Goal: Task Accomplishment & Management: Complete application form

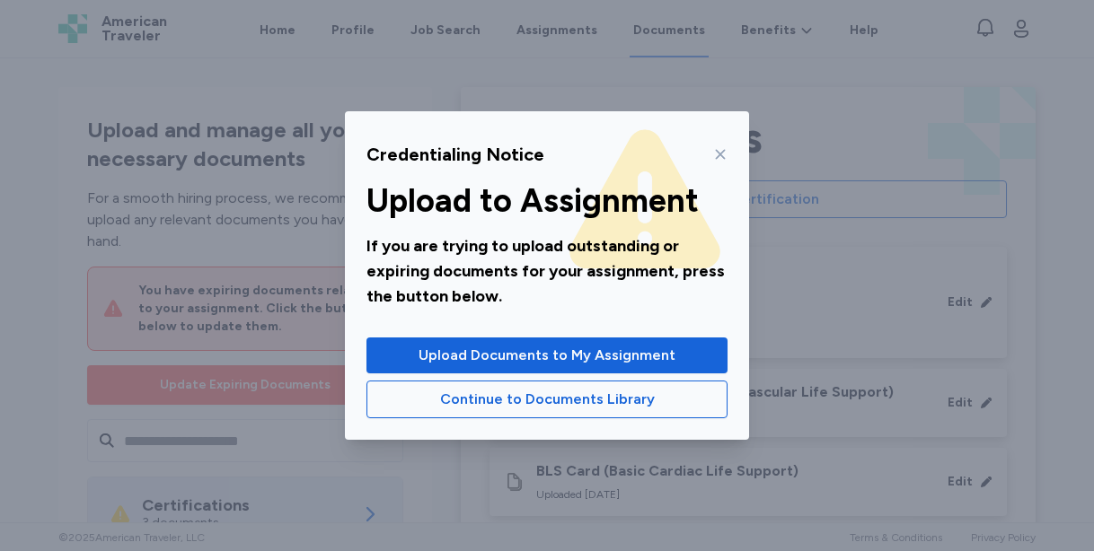
click at [718, 148] on icon at bounding box center [720, 154] width 14 height 14
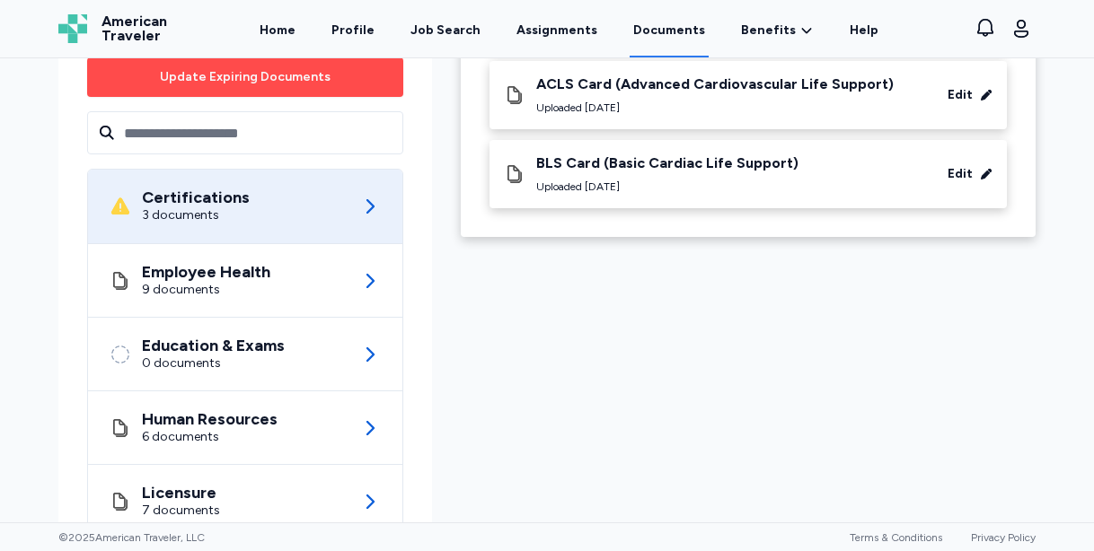
scroll to position [319, 0]
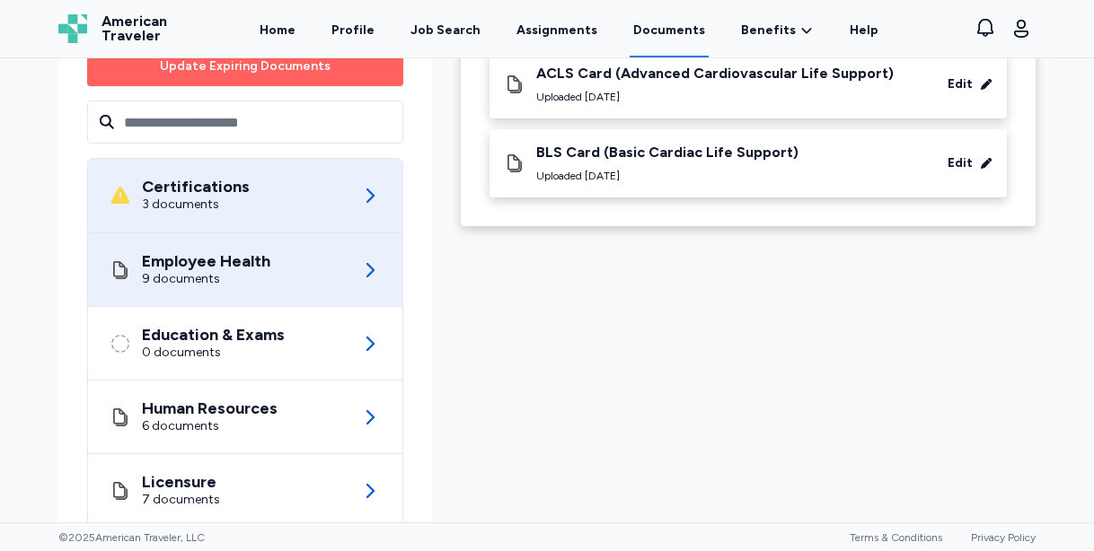
click at [290, 277] on div "Employee Health 9 documents" at bounding box center [245, 269] width 271 height 73
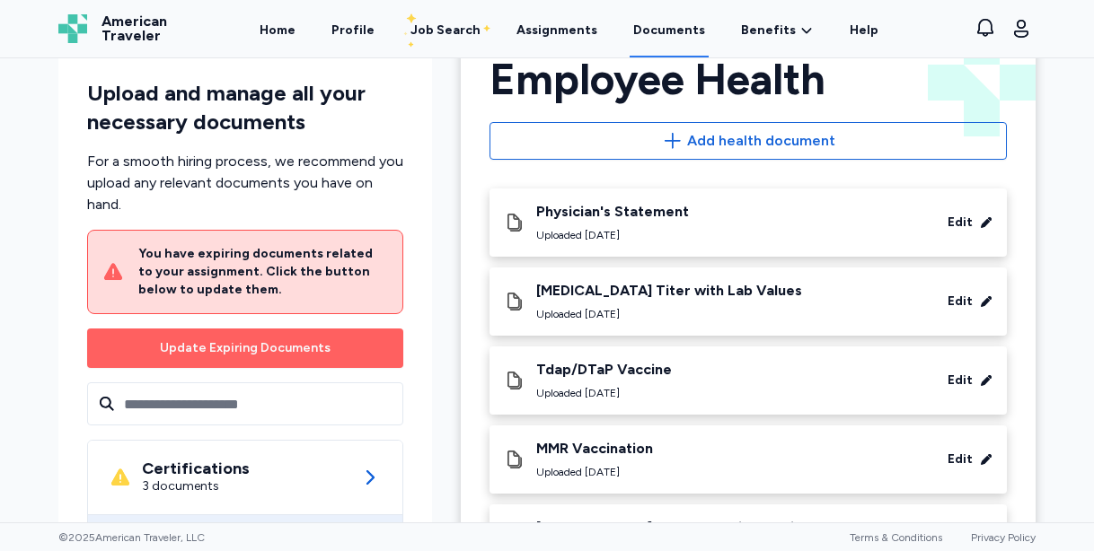
scroll to position [84, 0]
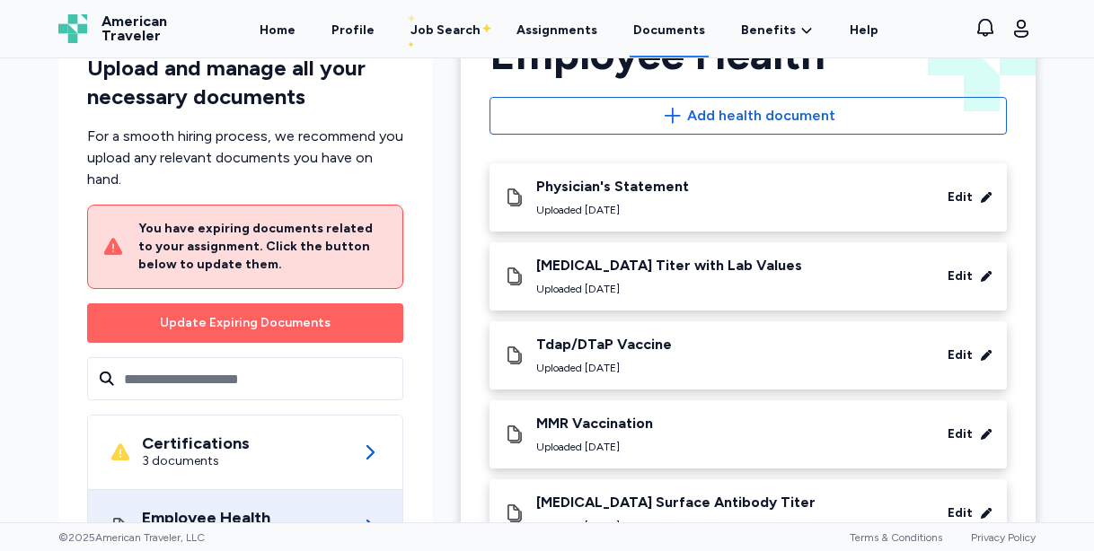
click at [699, 206] on div "Physician's Statement Uploaded [DATE] Edit" at bounding box center [748, 198] width 489 height 40
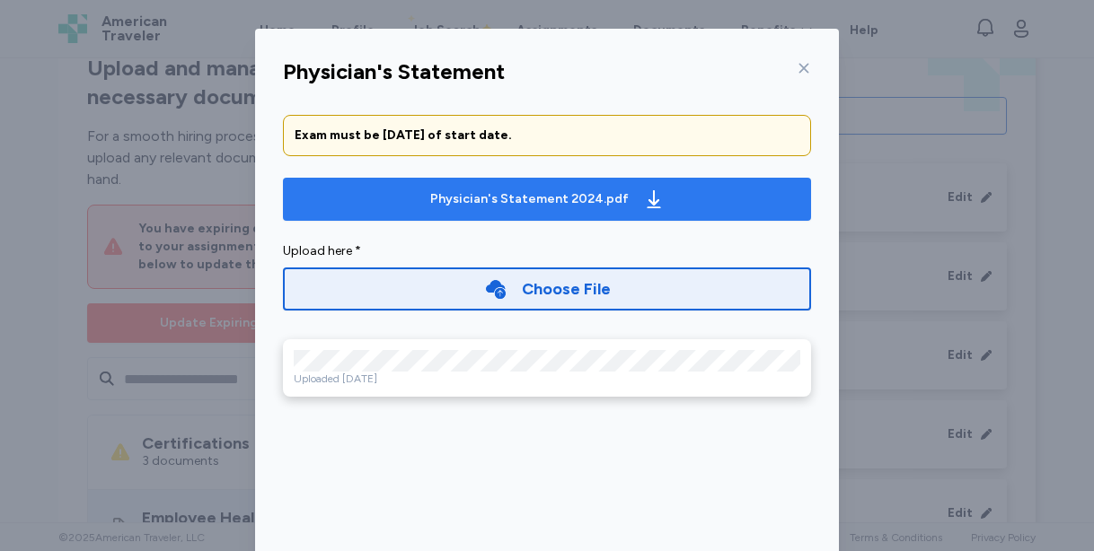
click at [472, 213] on button "Physician's Statement 2024.pdf" at bounding box center [547, 199] width 528 height 43
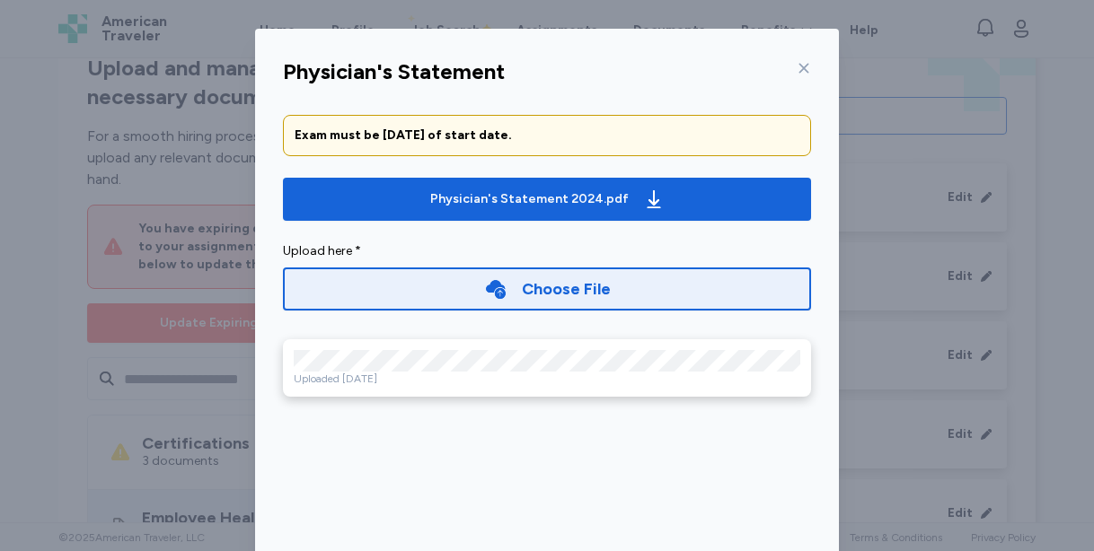
click at [805, 69] on icon at bounding box center [804, 69] width 10 height 10
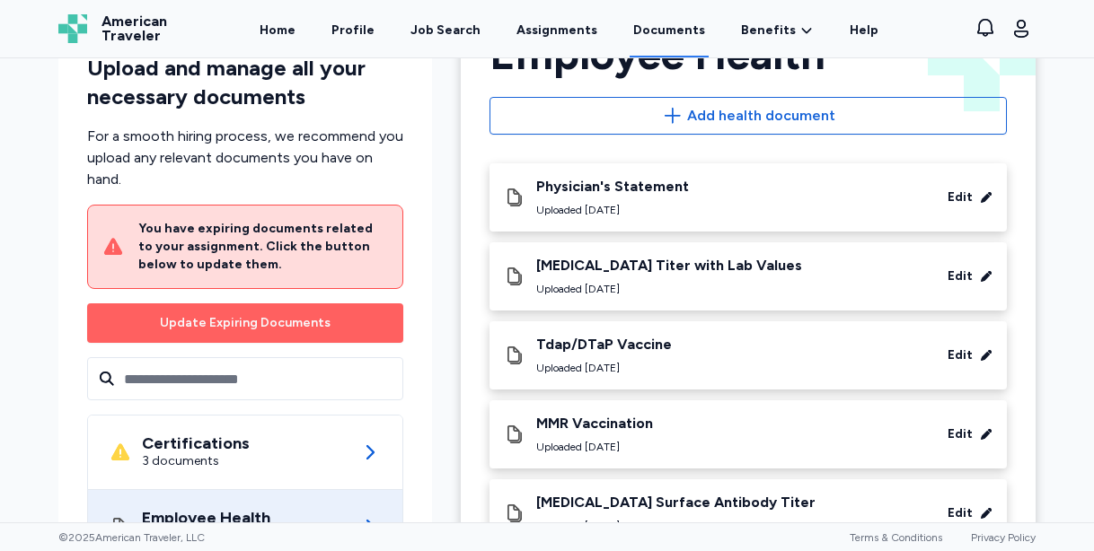
scroll to position [0, 0]
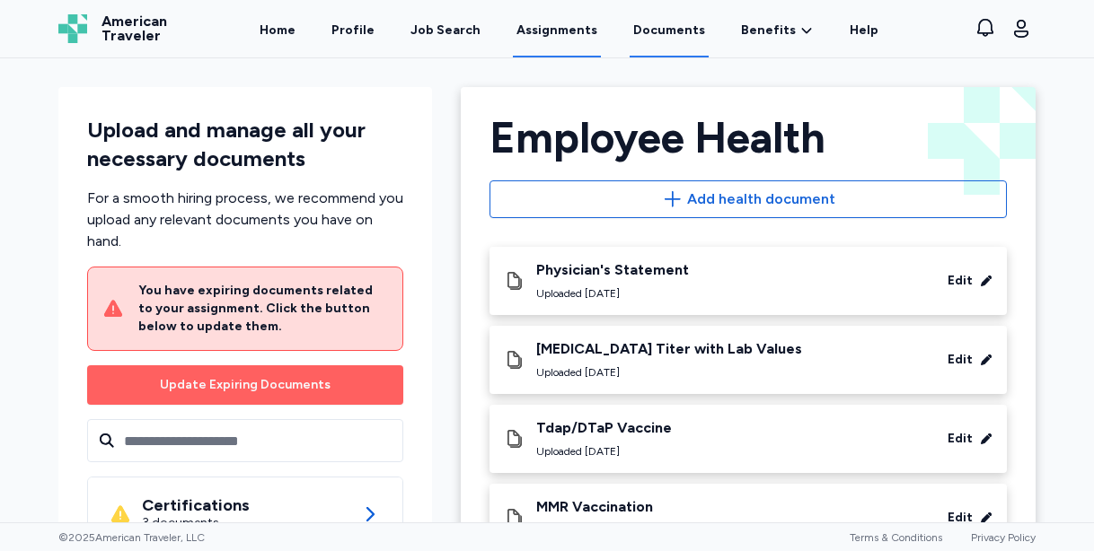
click at [546, 34] on link "Assignments" at bounding box center [557, 30] width 88 height 56
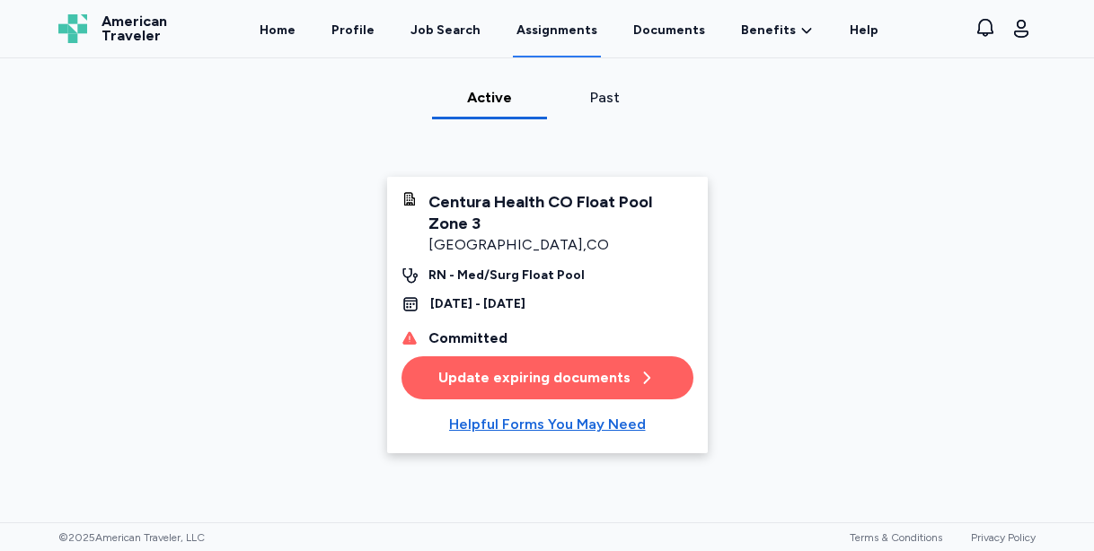
click at [455, 374] on div "Update expiring documents" at bounding box center [546, 378] width 217 height 22
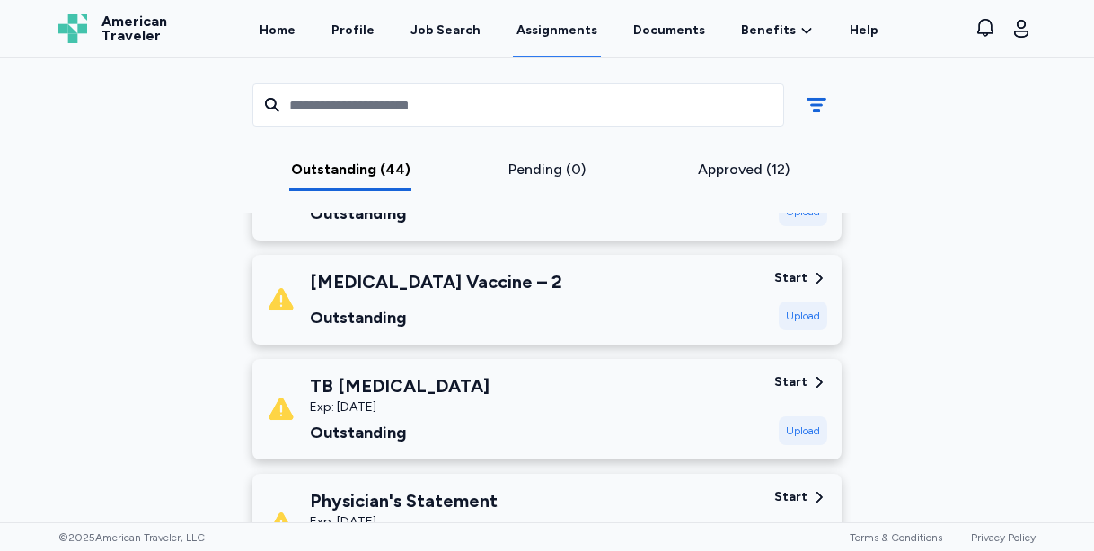
scroll to position [3457, 0]
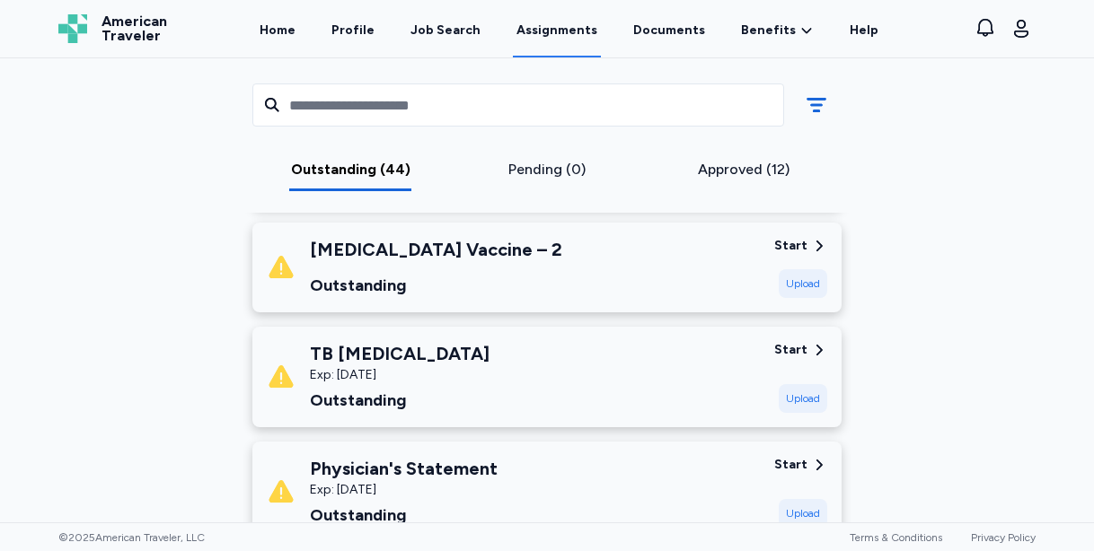
click at [418, 375] on div "Exp: [DATE]" at bounding box center [400, 375] width 180 height 18
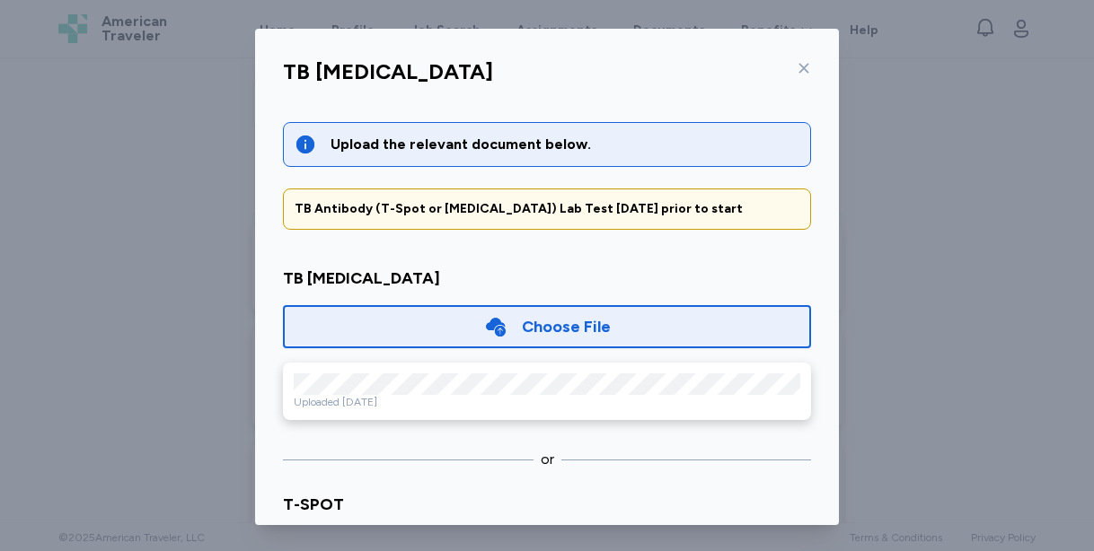
scroll to position [70, 0]
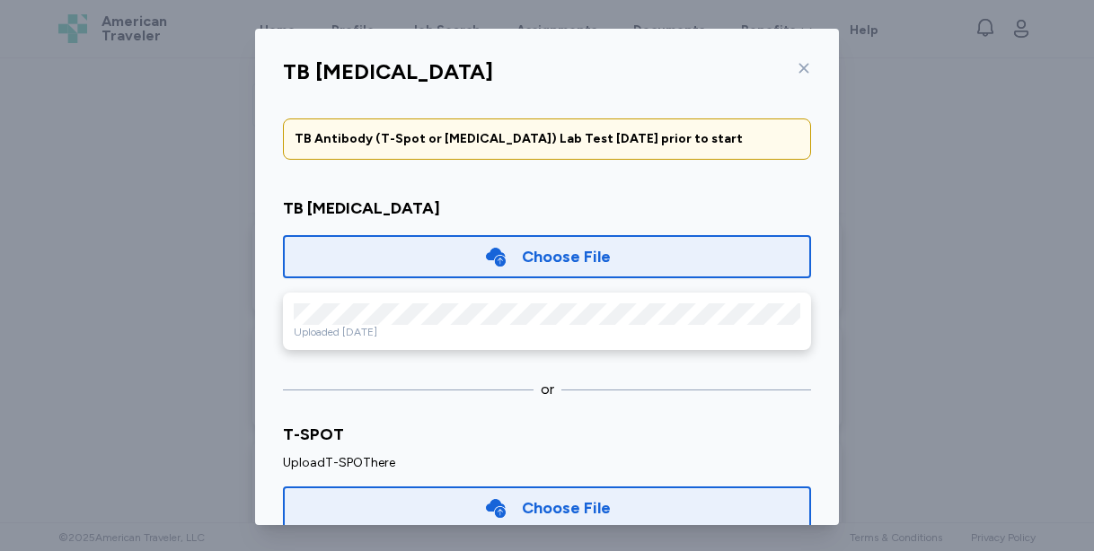
click at [798, 61] on icon at bounding box center [804, 68] width 14 height 14
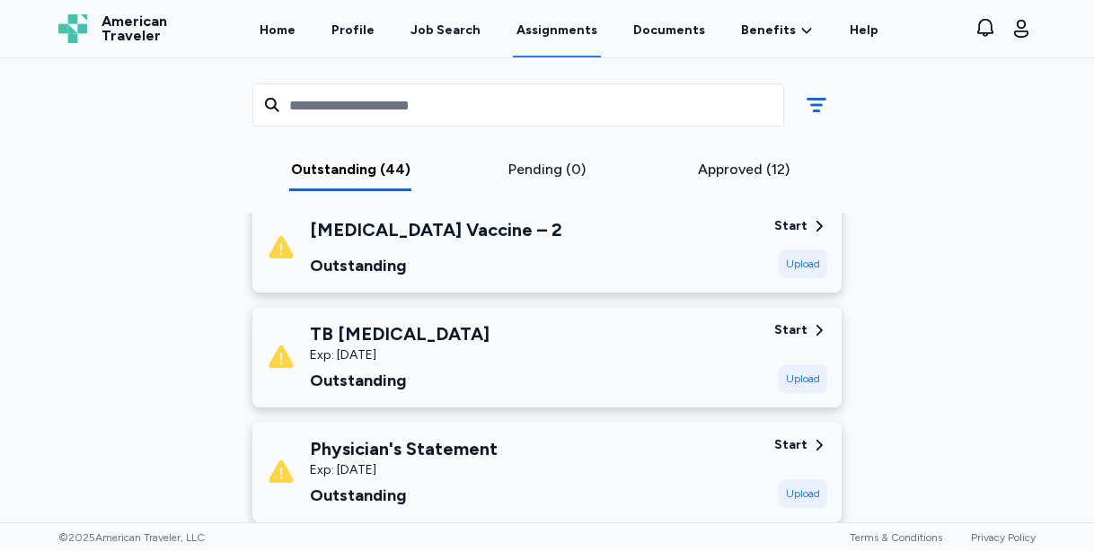
scroll to position [3479, 0]
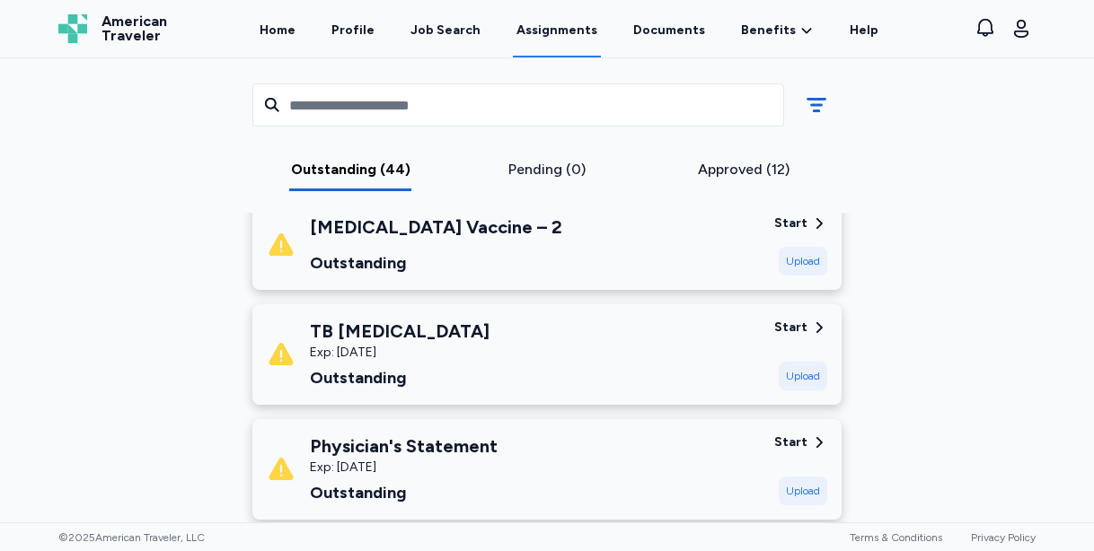
click at [814, 322] on icon at bounding box center [819, 328] width 16 height 16
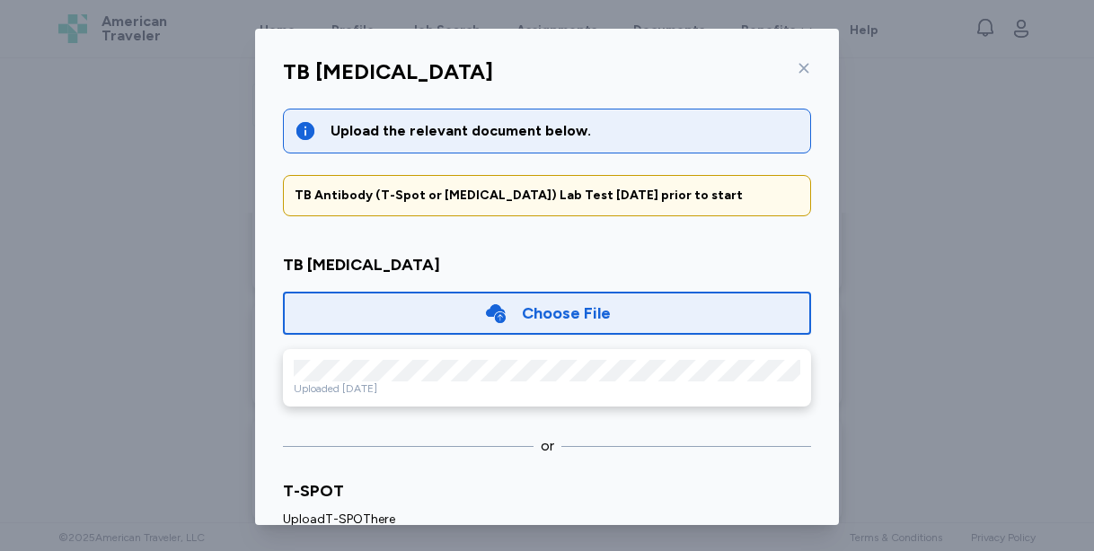
scroll to position [3, 0]
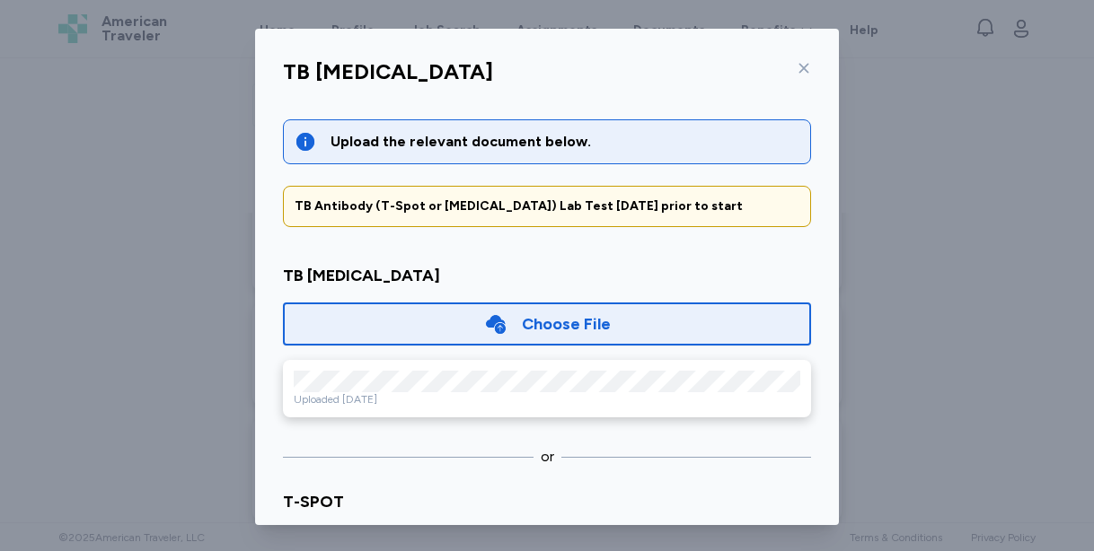
click at [806, 73] on icon at bounding box center [804, 68] width 14 height 14
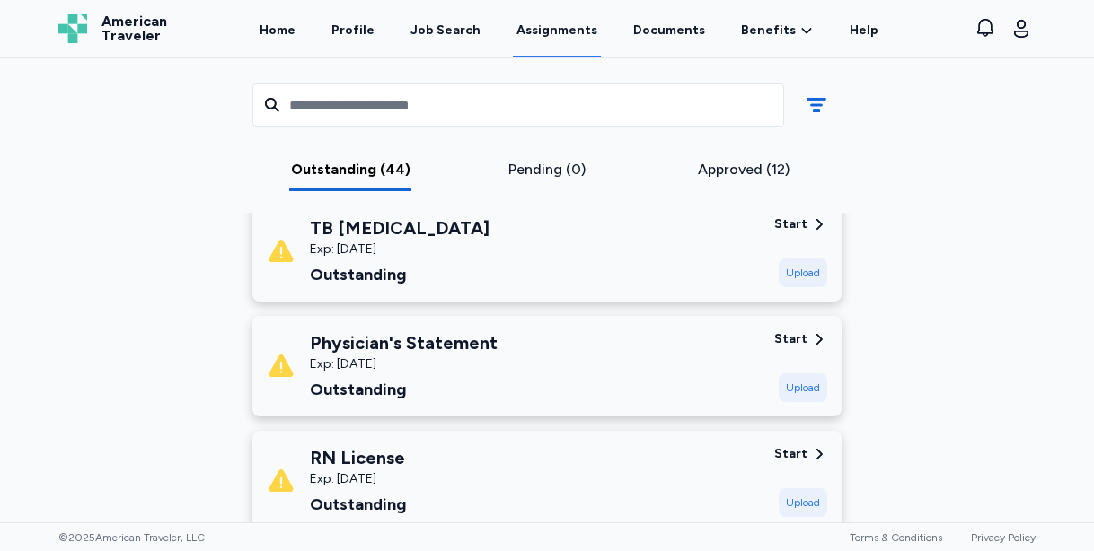
scroll to position [3575, 0]
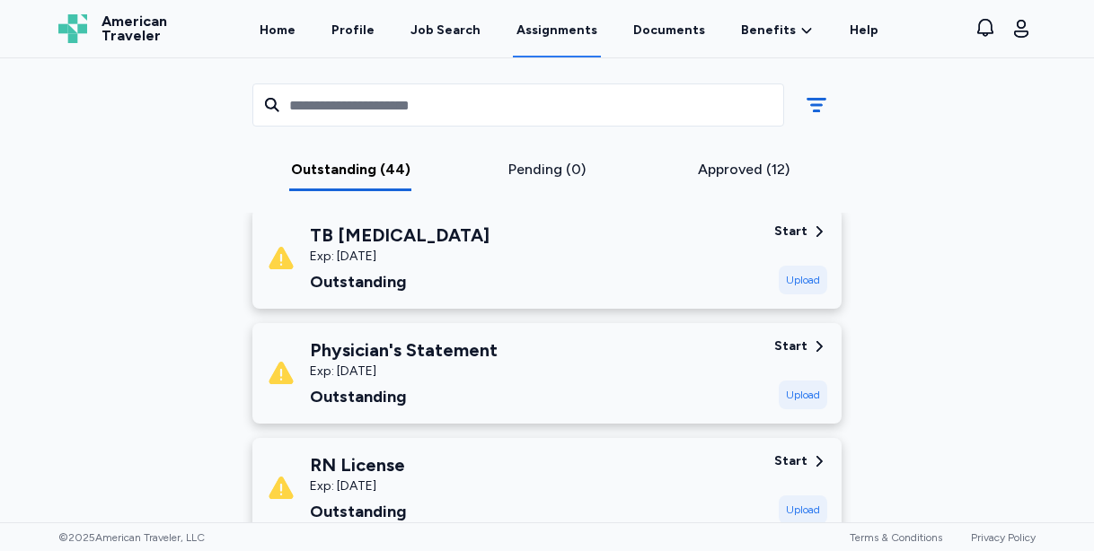
click at [786, 258] on div "Start Upload" at bounding box center [800, 259] width 53 height 72
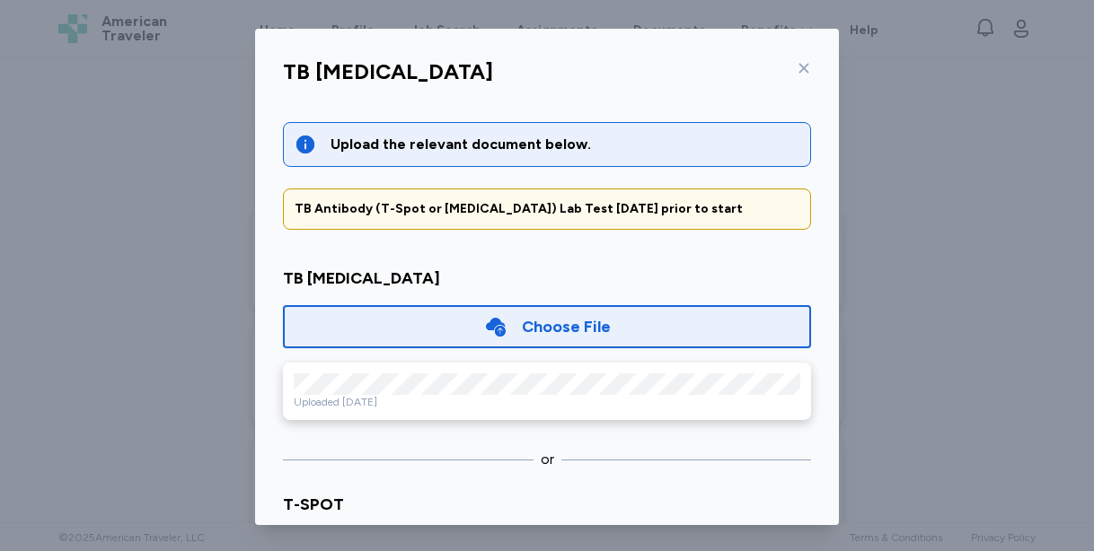
click at [530, 321] on div "Choose File" at bounding box center [566, 326] width 89 height 25
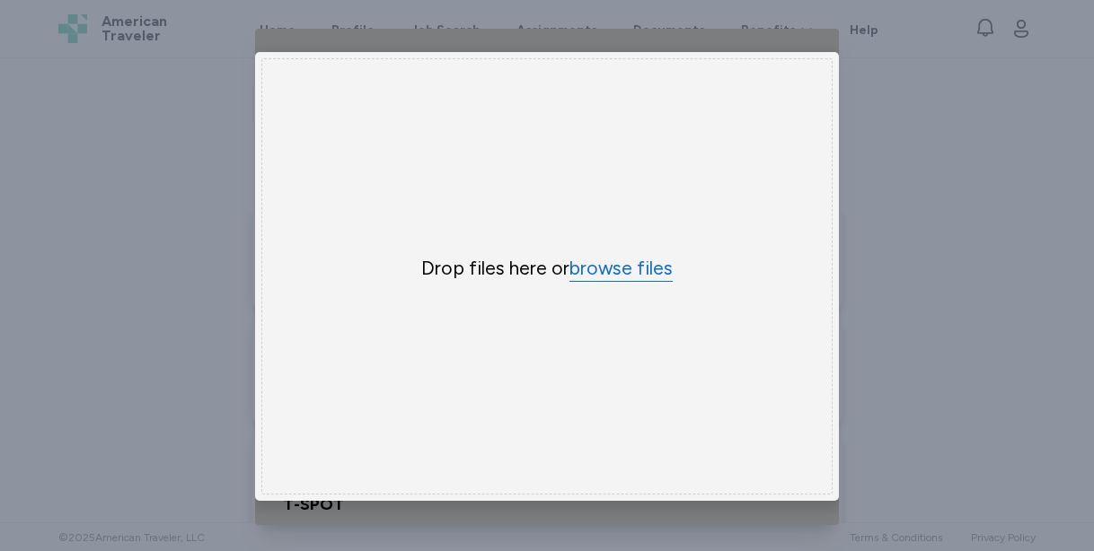
click at [621, 269] on button "browse files" at bounding box center [620, 269] width 103 height 26
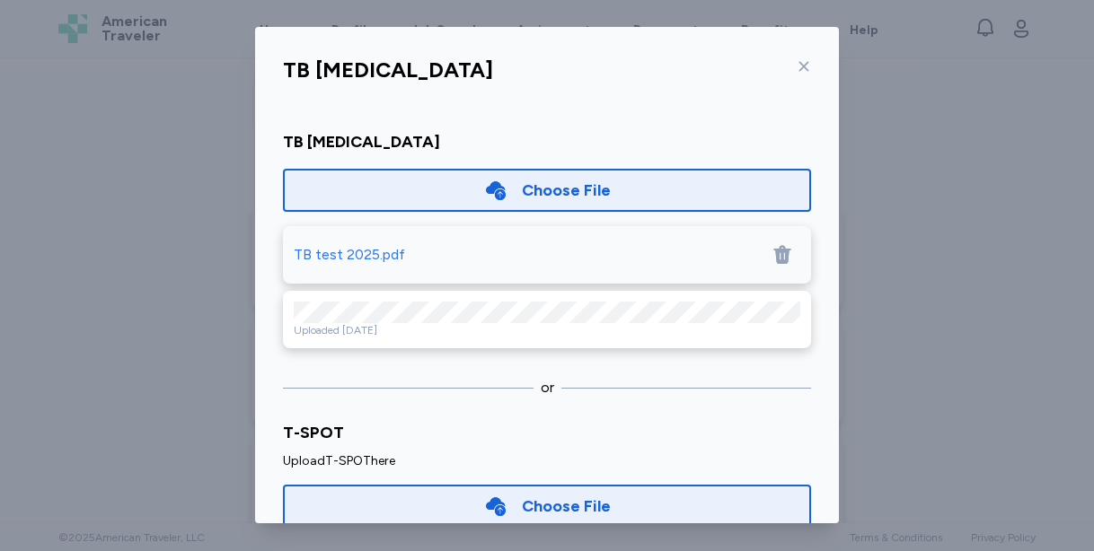
scroll to position [132, 0]
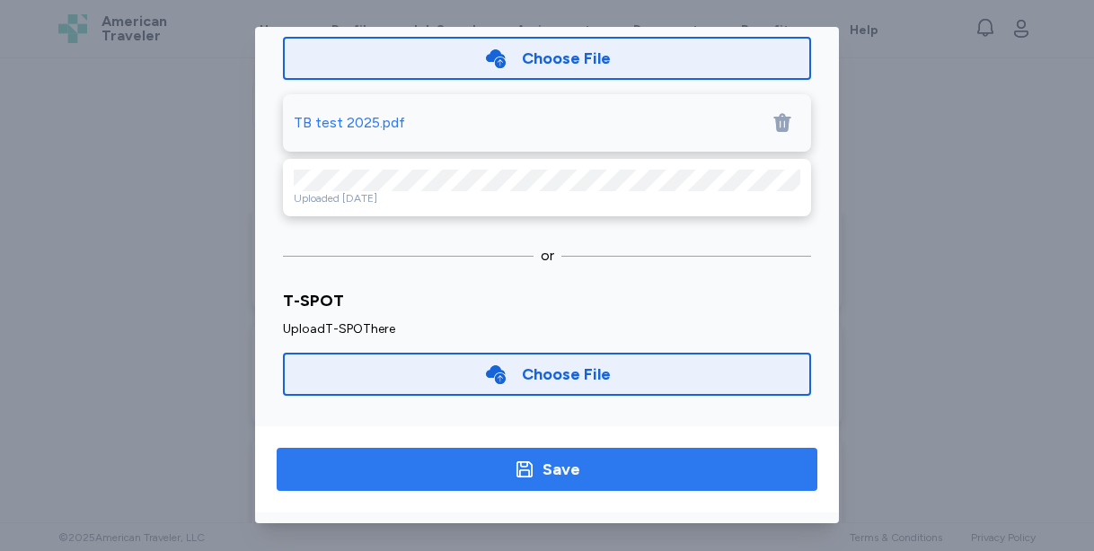
click at [635, 468] on span "Save" at bounding box center [547, 469] width 512 height 25
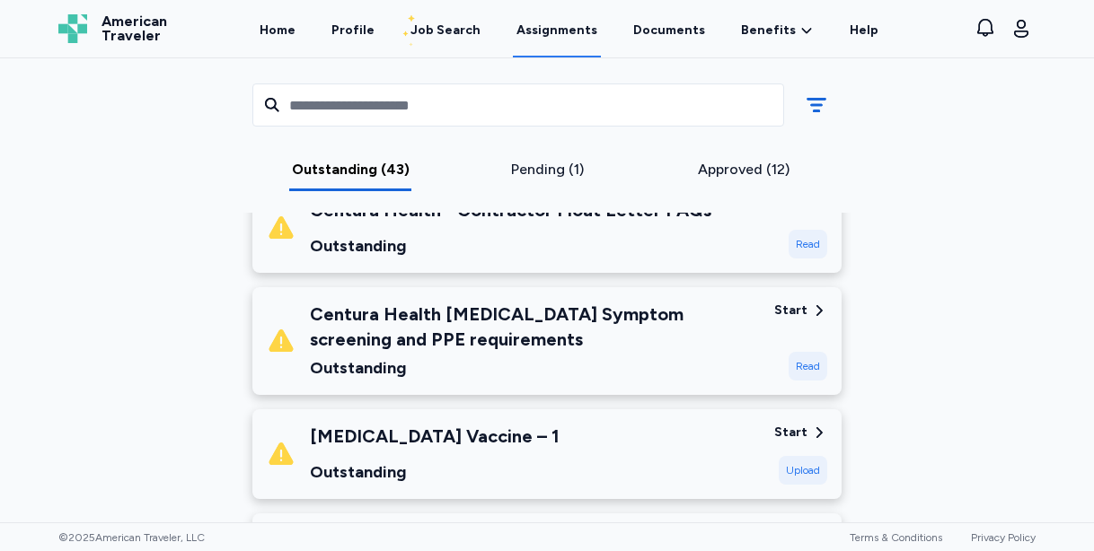
scroll to position [2743, 0]
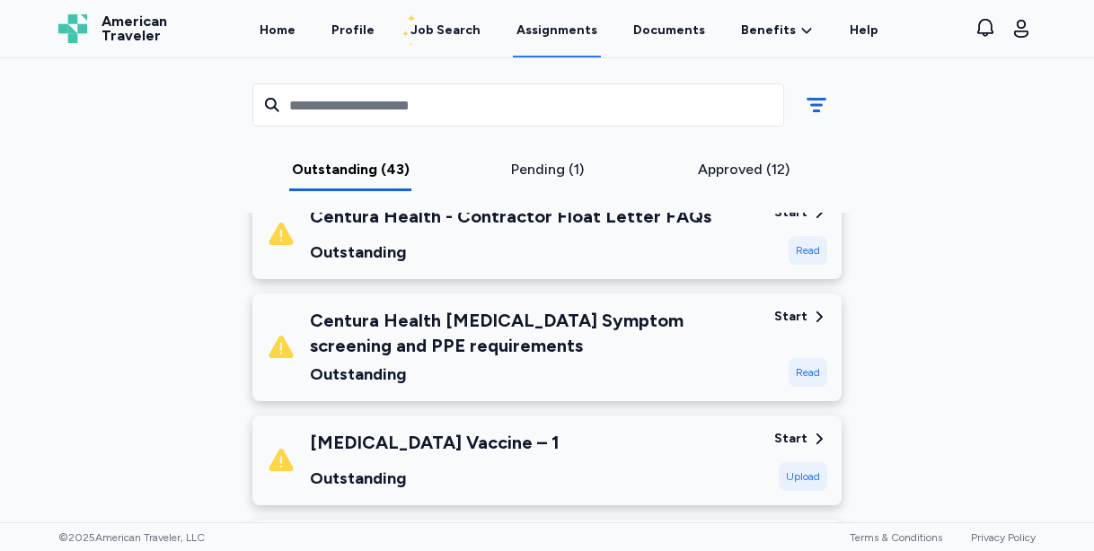
click at [790, 478] on div "Upload" at bounding box center [803, 477] width 48 height 29
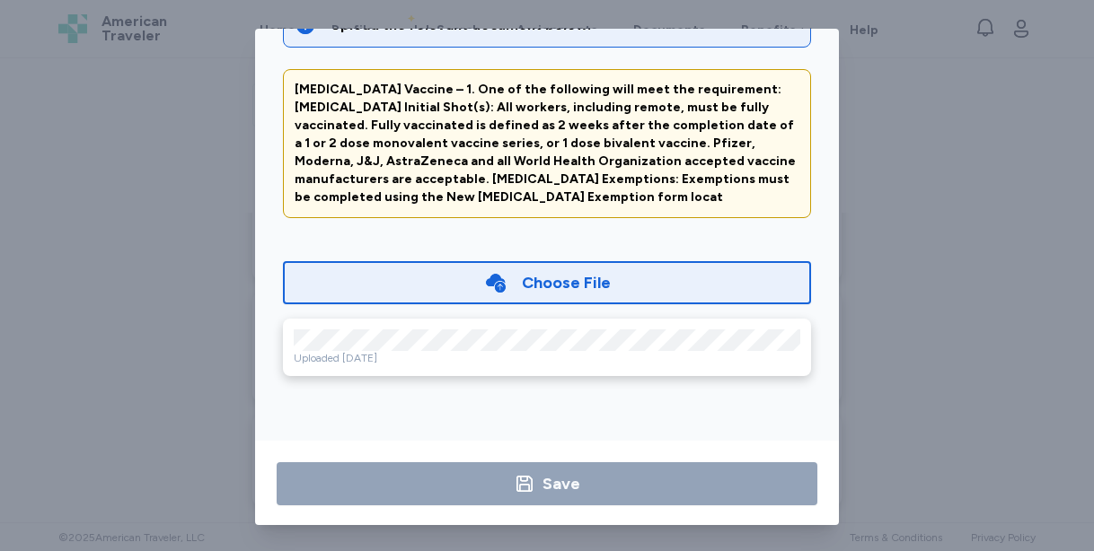
scroll to position [132, 0]
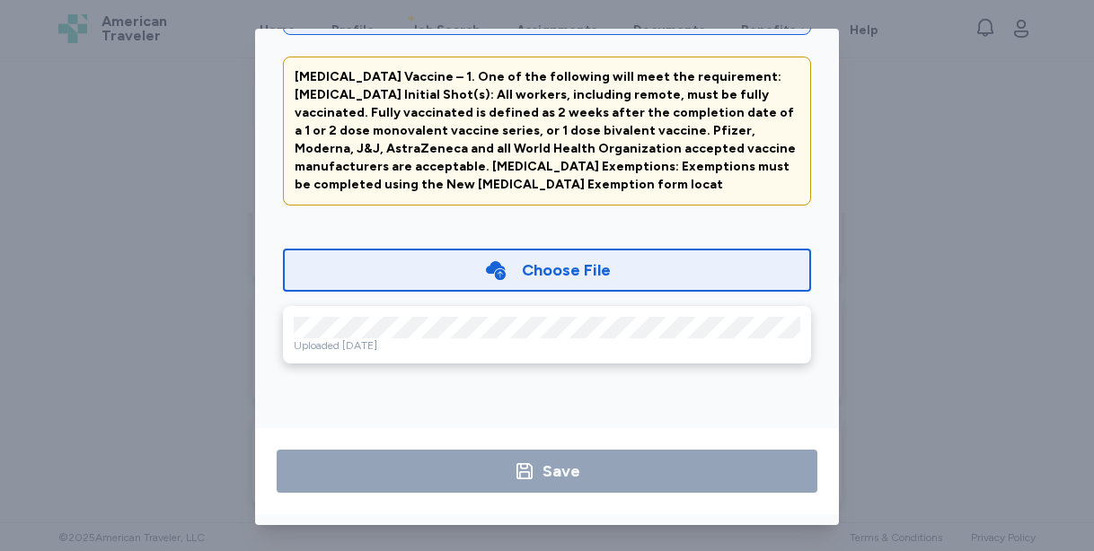
click at [605, 278] on div "Choose File" at bounding box center [566, 270] width 89 height 25
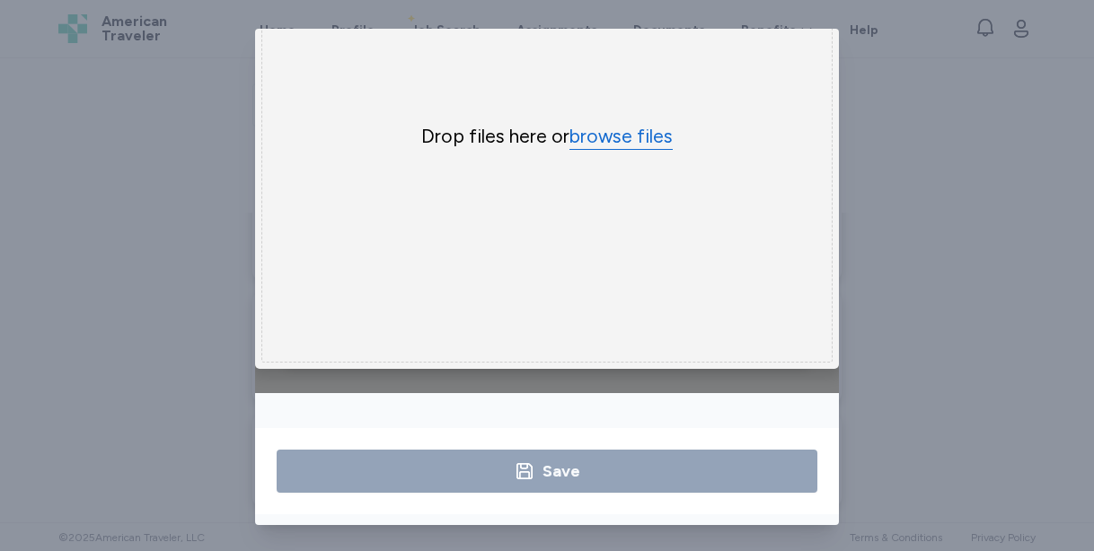
click at [606, 139] on button "browse files" at bounding box center [620, 137] width 103 height 26
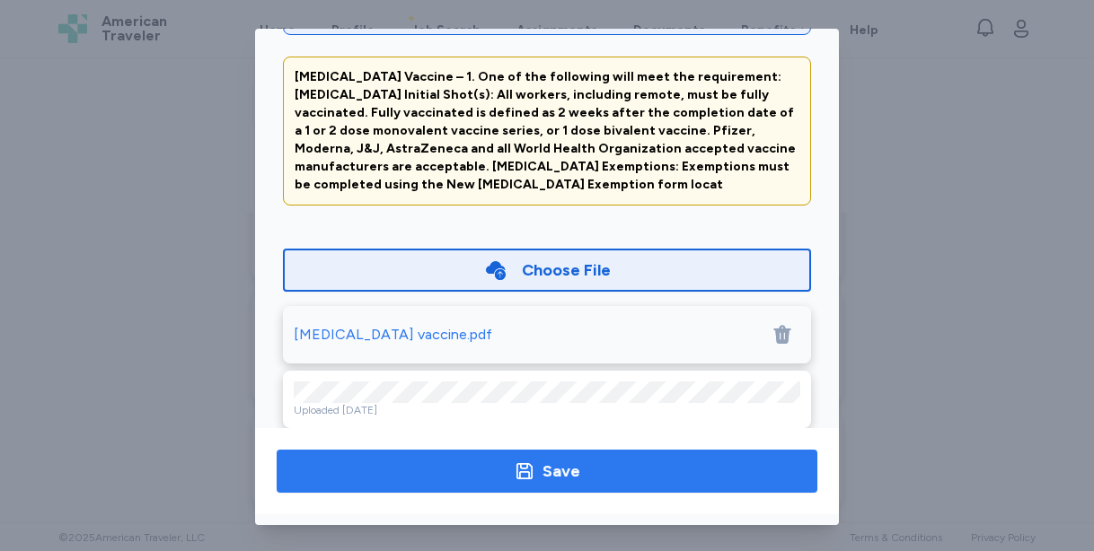
click at [672, 461] on span "Save" at bounding box center [547, 471] width 512 height 25
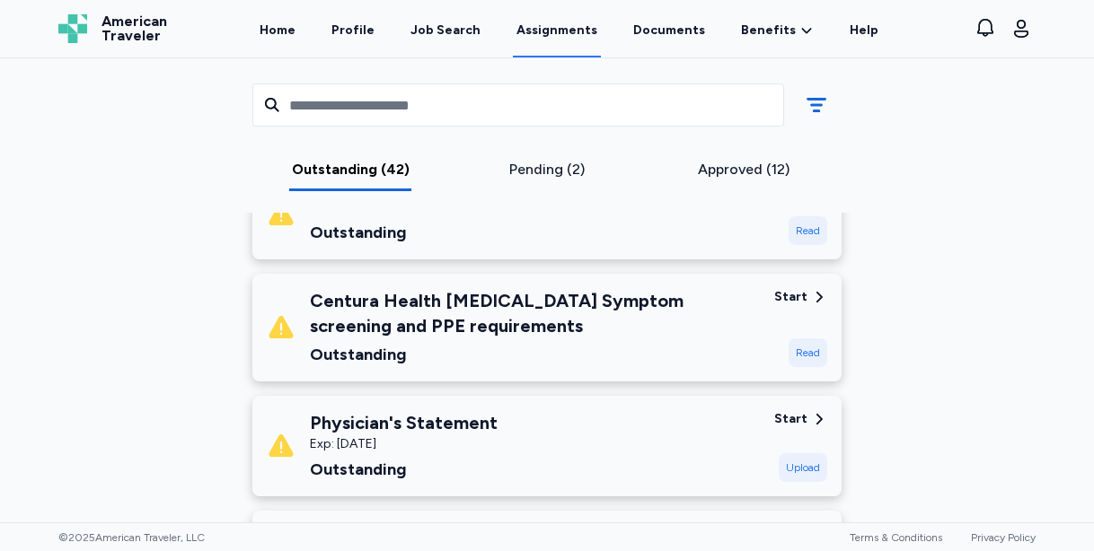
scroll to position [2800, 0]
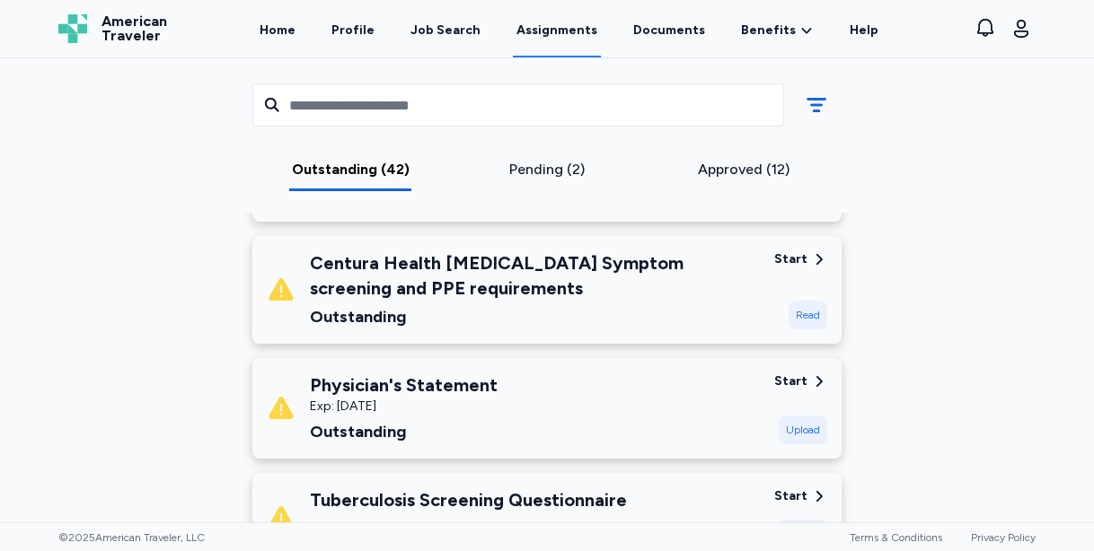
click at [800, 428] on div "Upload" at bounding box center [803, 430] width 48 height 29
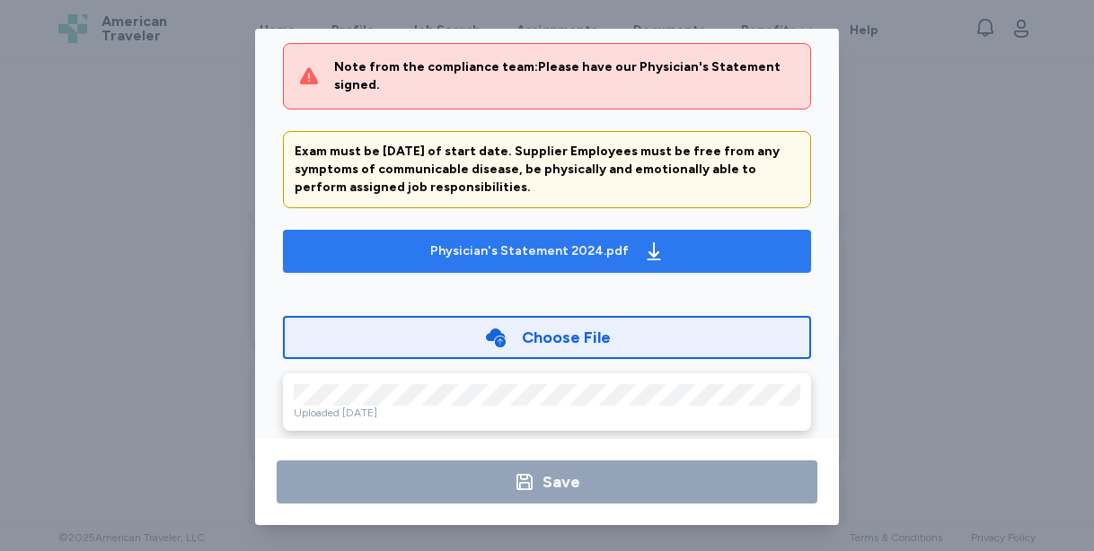
scroll to position [132, 0]
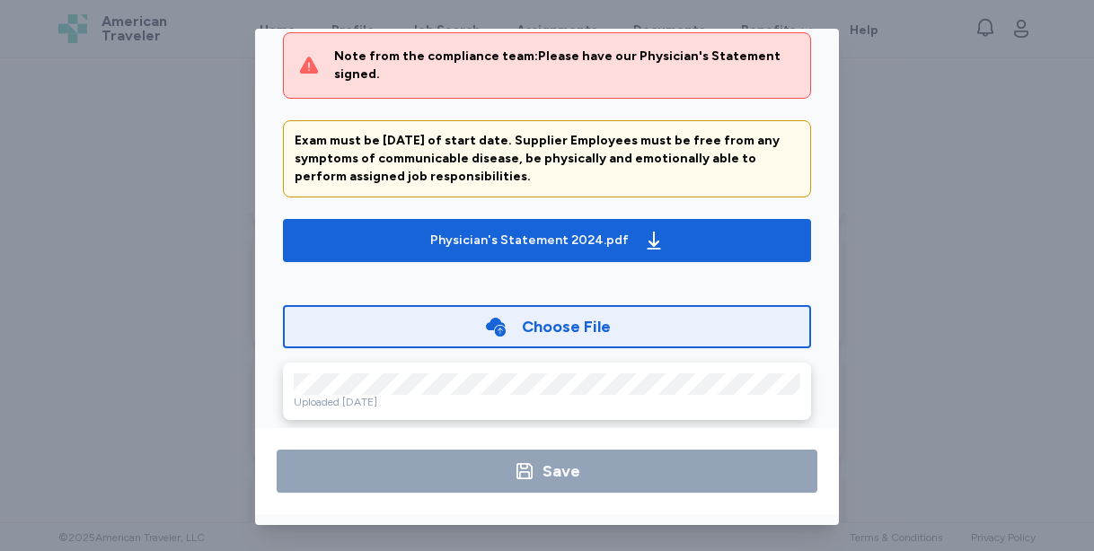
click at [946, 225] on div "Physician's Statement Upload the relevant document below. Note from the complia…" at bounding box center [547, 277] width 1094 height 554
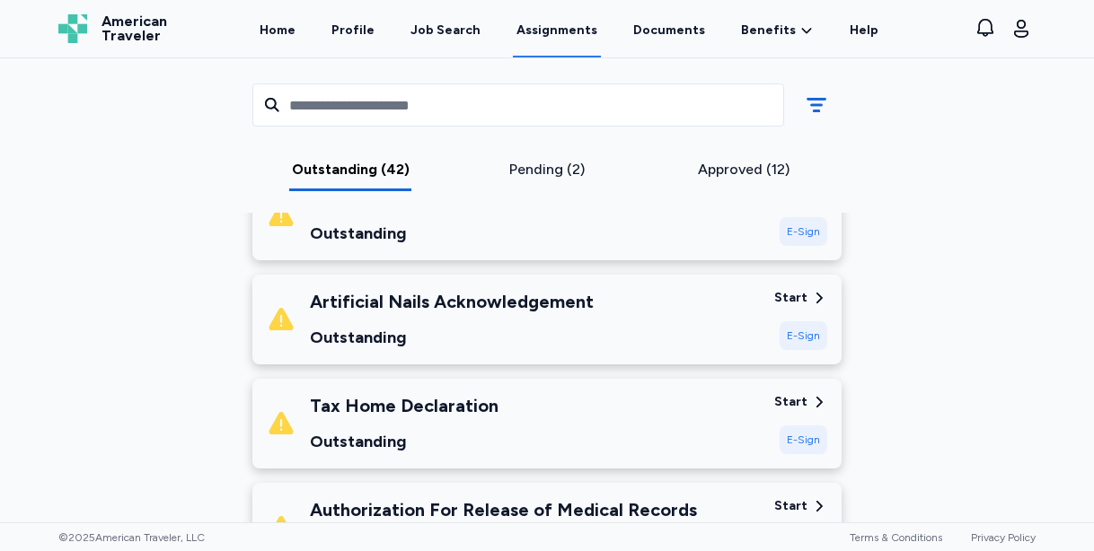
scroll to position [488, 0]
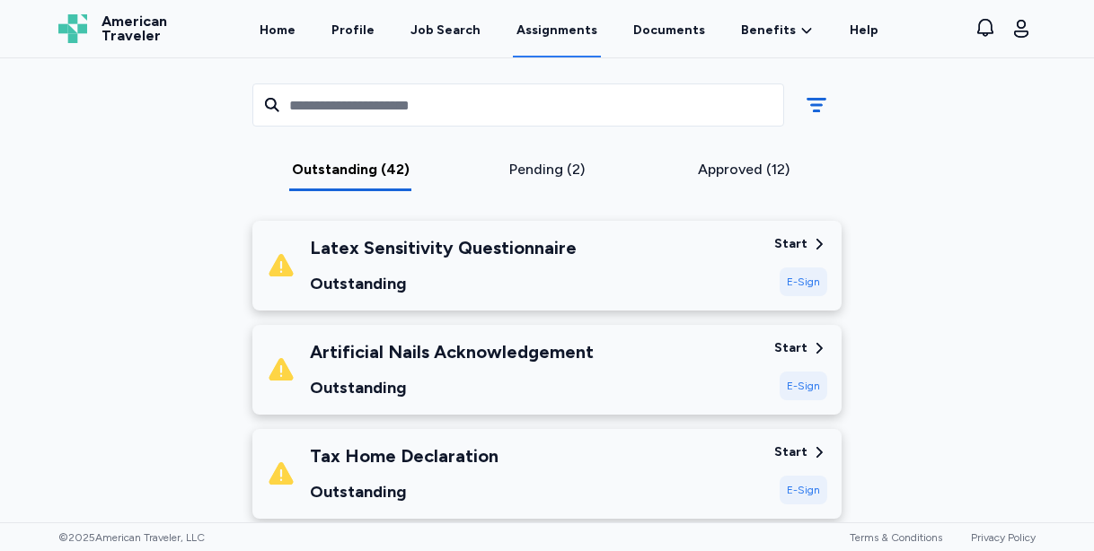
click at [721, 269] on div "Latex Sensitivity Questionnaire Outstanding" at bounding box center [513, 265] width 493 height 61
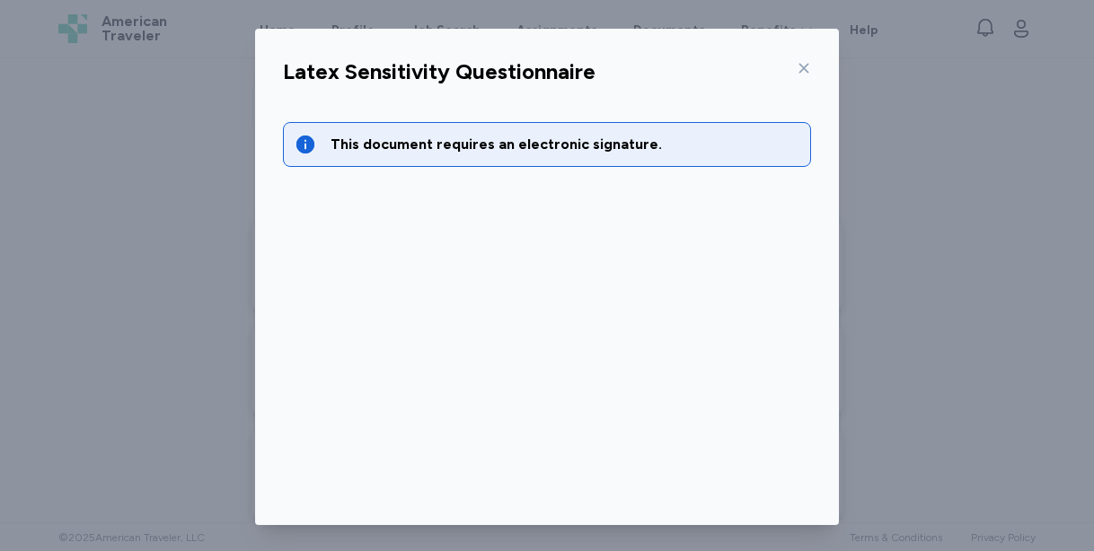
scroll to position [132, 0]
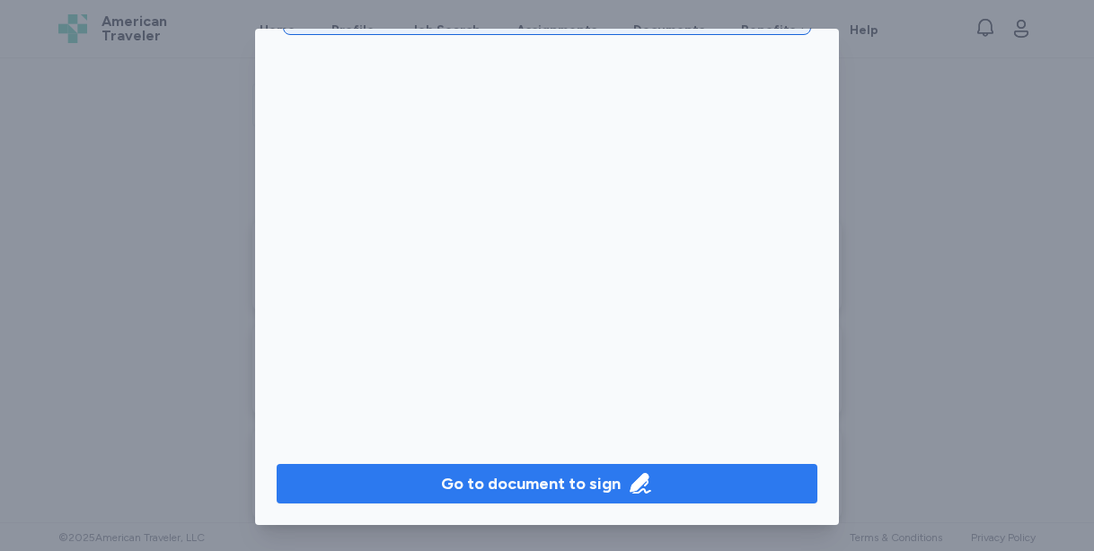
click at [520, 485] on div "Go to document to sign" at bounding box center [531, 483] width 180 height 25
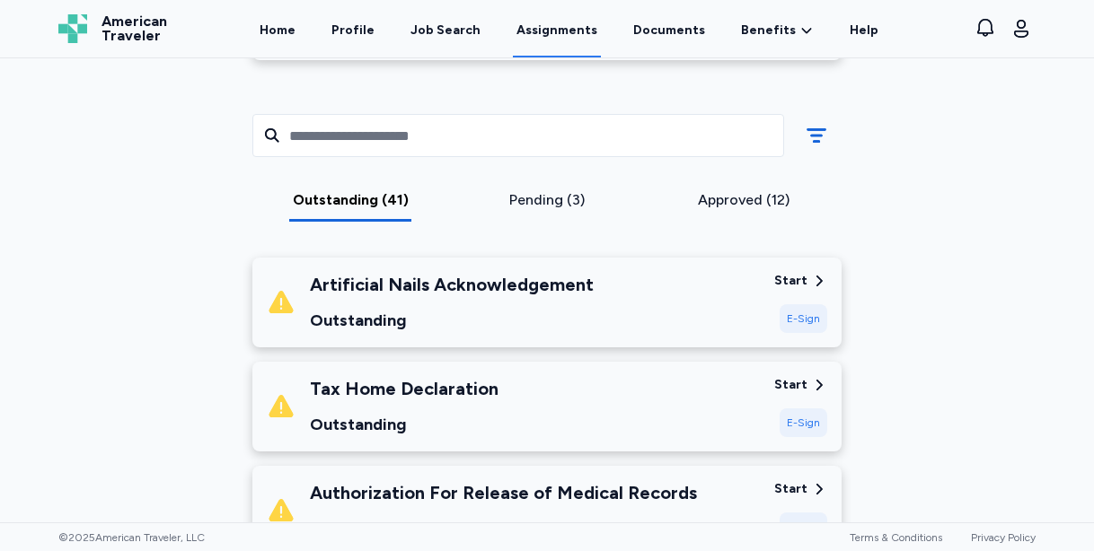
scroll to position [463, 0]
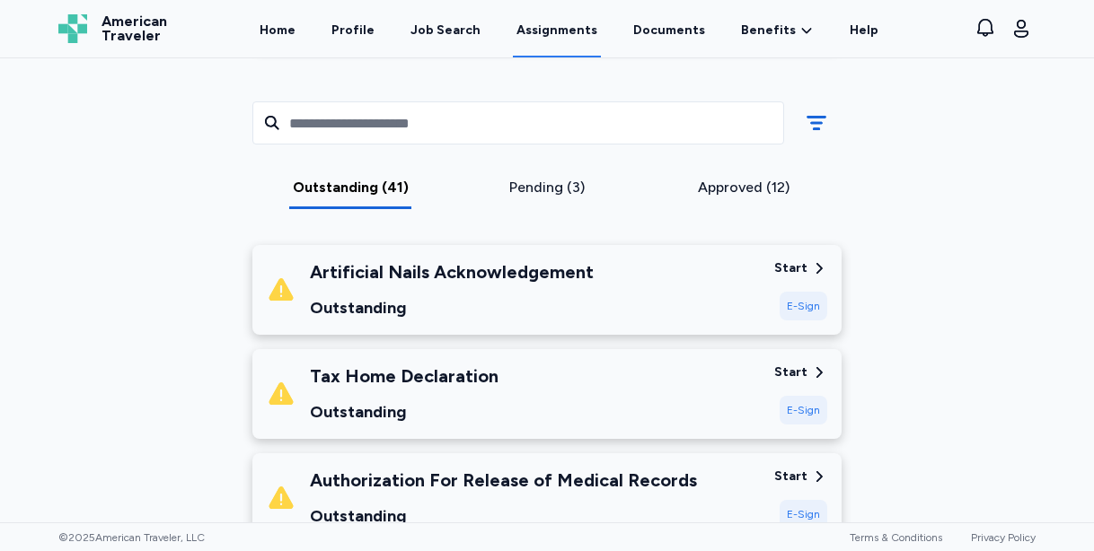
click at [686, 319] on div "Artificial Nails Acknowledgement Outstanding Start E-Sign" at bounding box center [546, 290] width 589 height 90
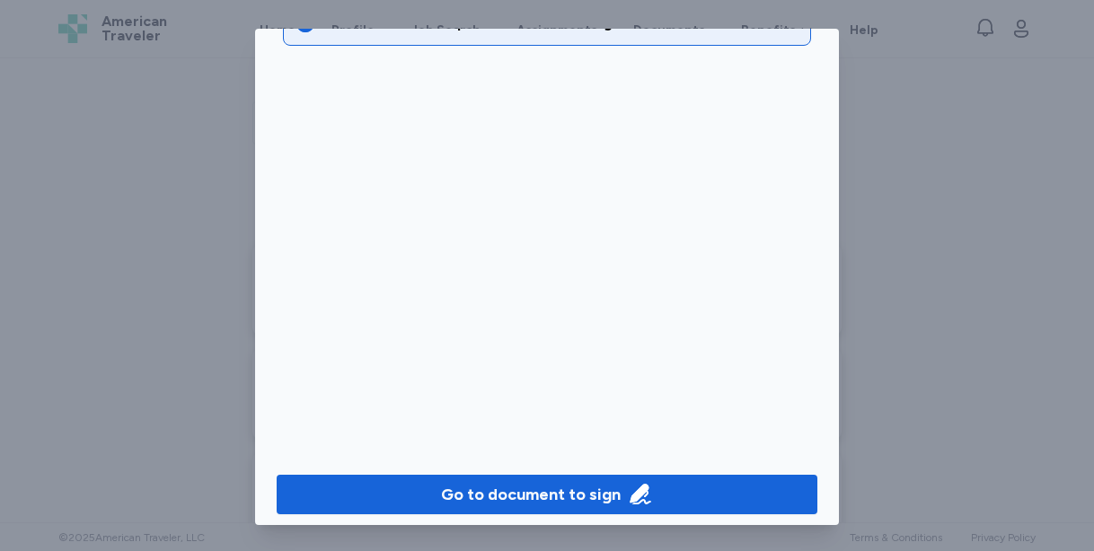
scroll to position [132, 0]
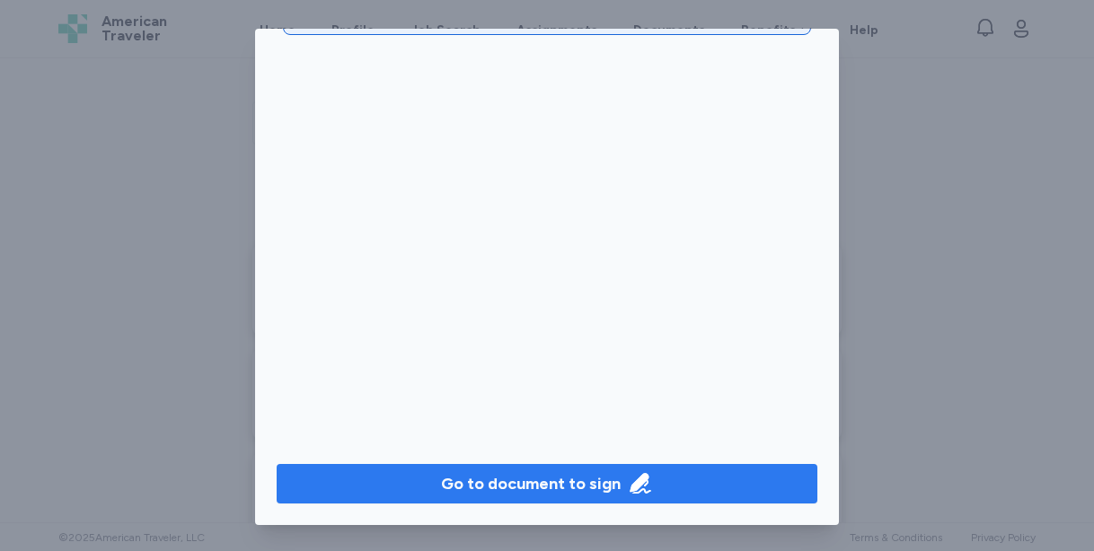
click at [603, 482] on div "Go to document to sign" at bounding box center [531, 483] width 180 height 25
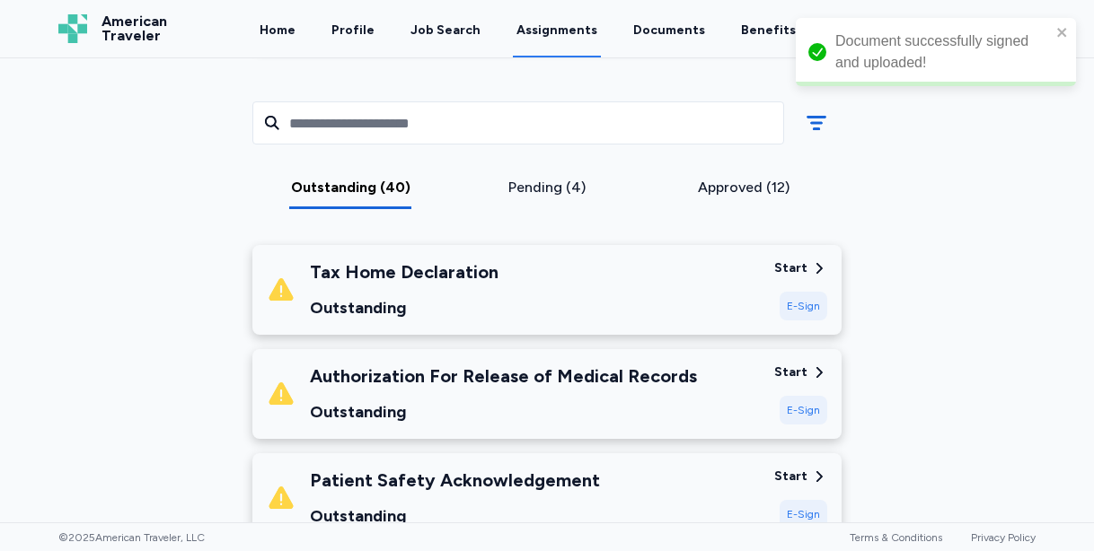
click at [616, 283] on div "Tax Home Declaration Outstanding" at bounding box center [513, 290] width 493 height 61
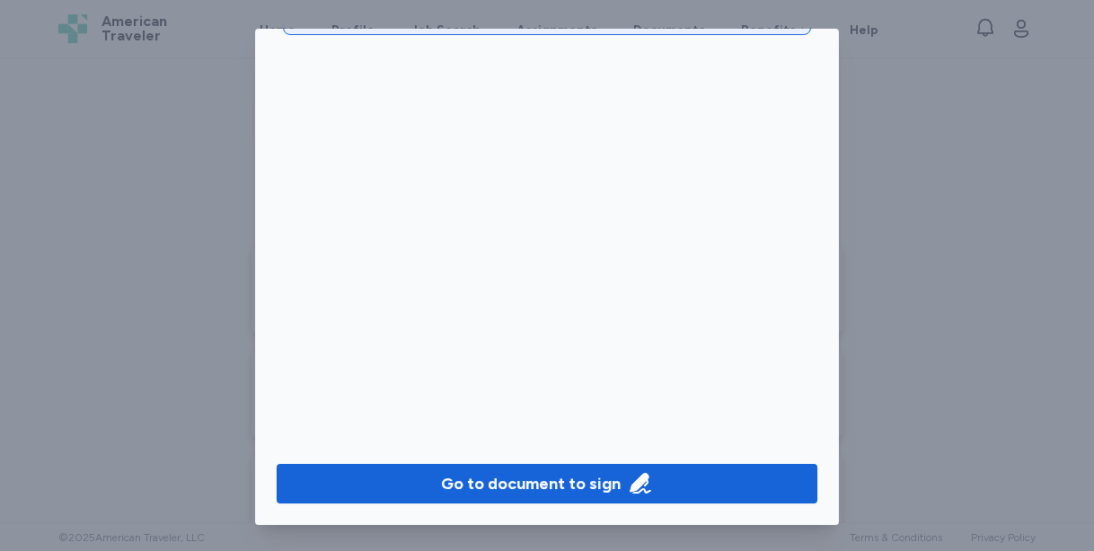
click at [509, 503] on div "Go to document to sign" at bounding box center [547, 484] width 584 height 83
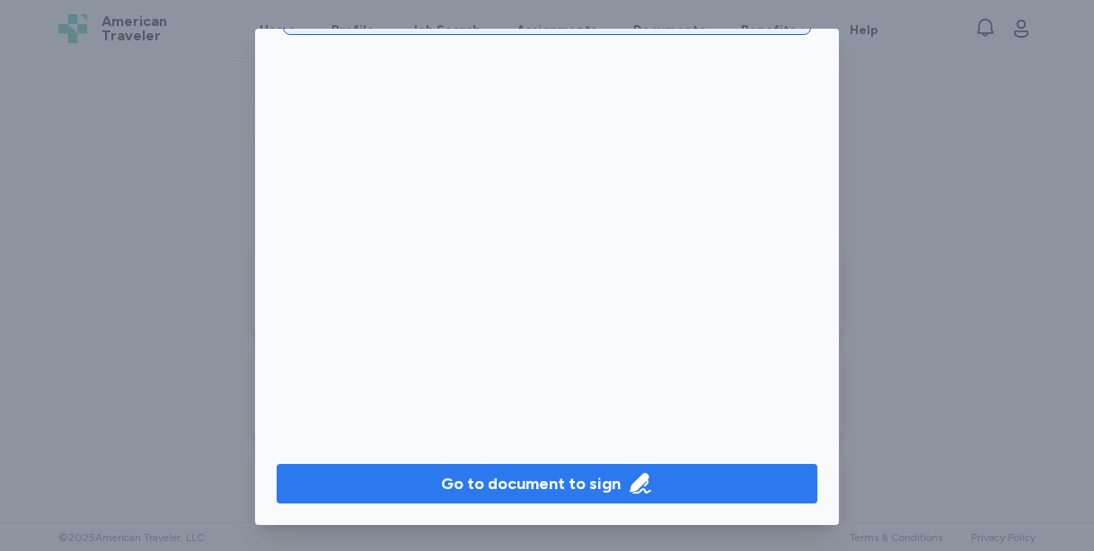
click at [510, 488] on div "Go to document to sign" at bounding box center [531, 483] width 180 height 25
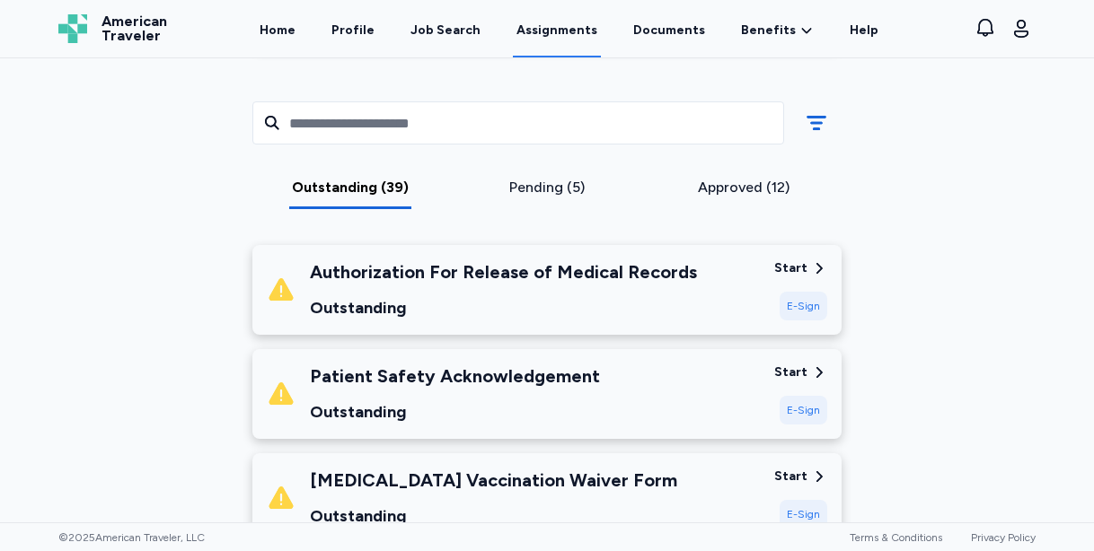
click at [799, 304] on div "E-Sign" at bounding box center [804, 306] width 48 height 29
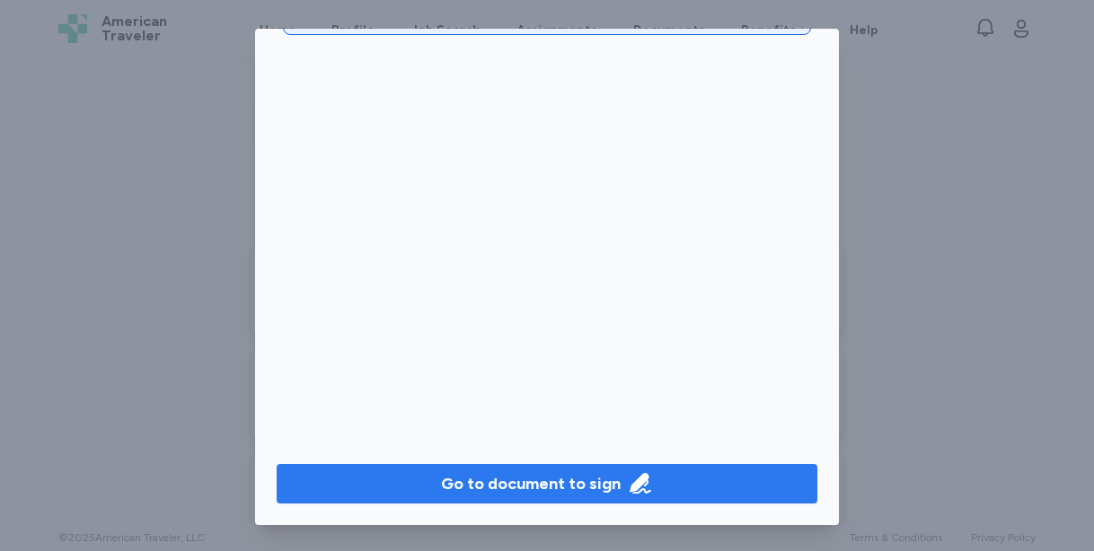
click at [572, 486] on div "Go to document to sign" at bounding box center [531, 483] width 180 height 25
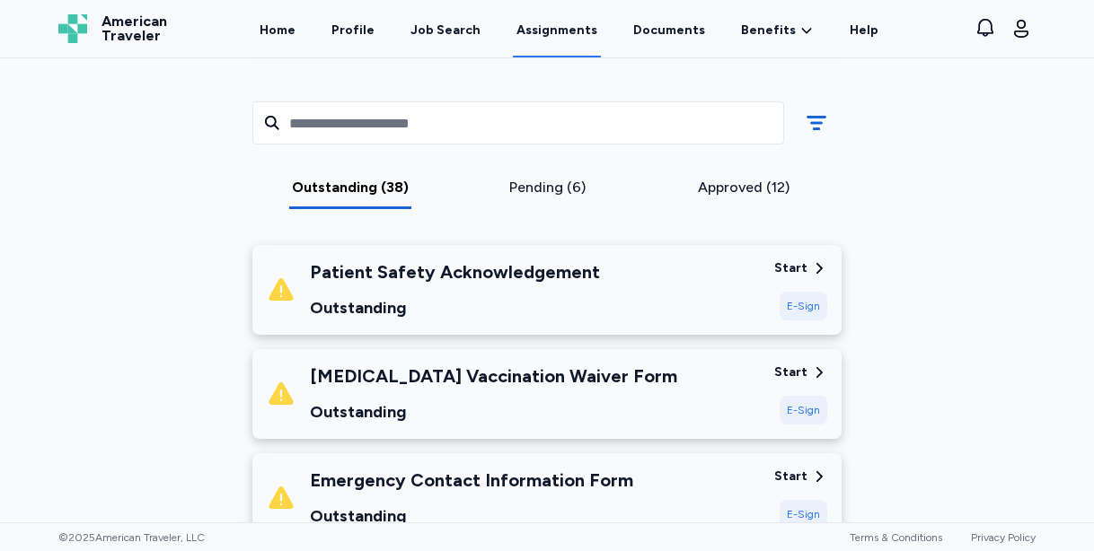
click at [695, 295] on div "Patient Safety Acknowledgement Outstanding" at bounding box center [513, 290] width 493 height 61
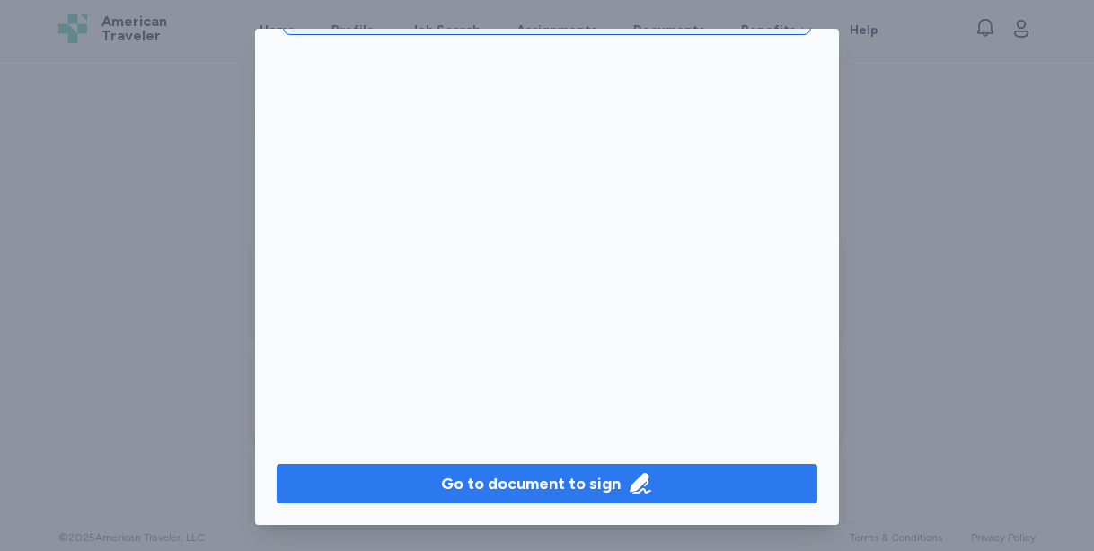
click at [546, 490] on div "Go to document to sign" at bounding box center [531, 483] width 180 height 25
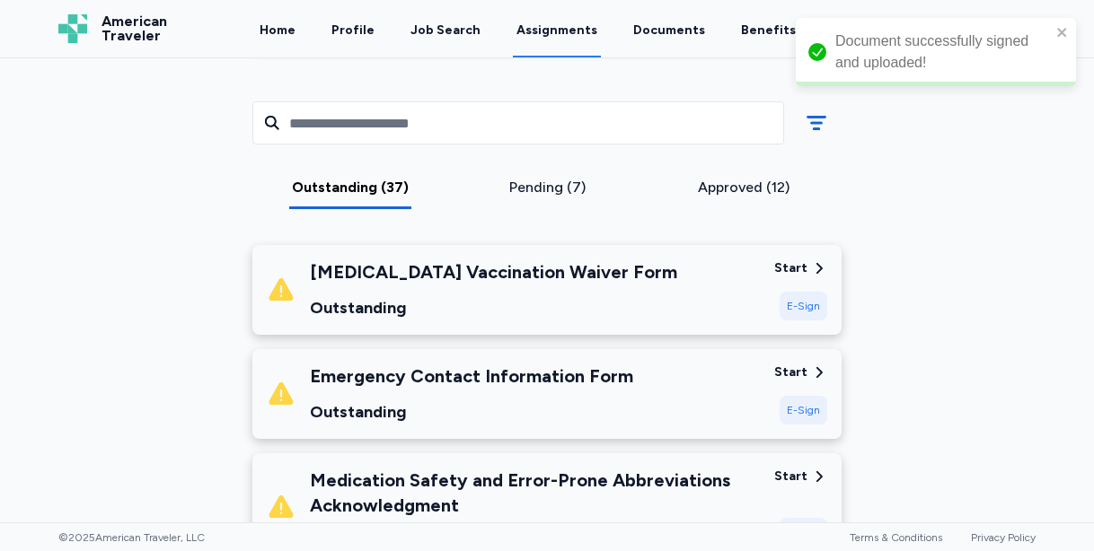
click at [677, 264] on div "[MEDICAL_DATA] Vaccination Waiver Form Outstanding" at bounding box center [513, 290] width 493 height 61
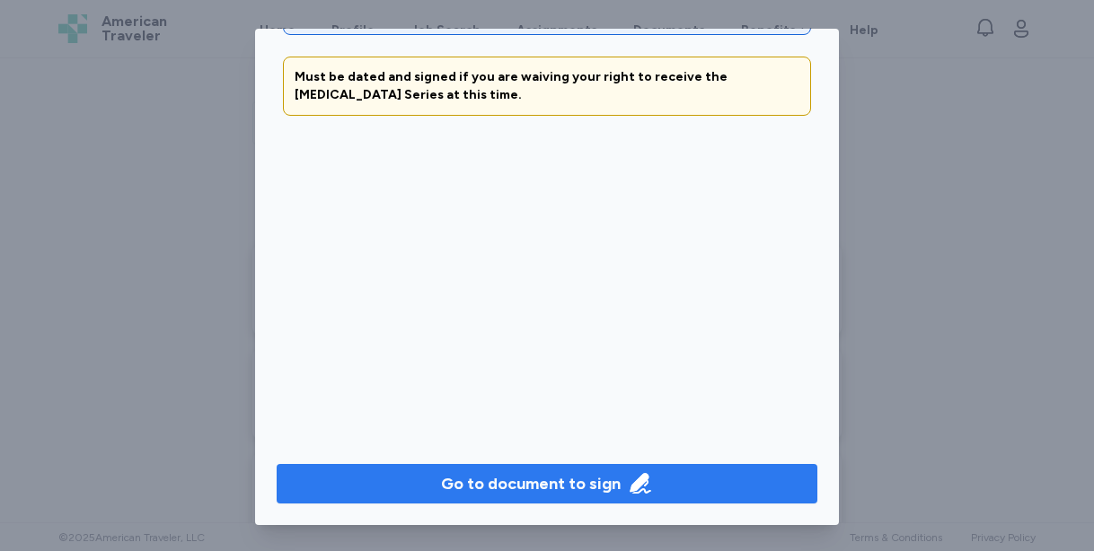
click at [577, 486] on div "Go to document to sign" at bounding box center [531, 483] width 180 height 25
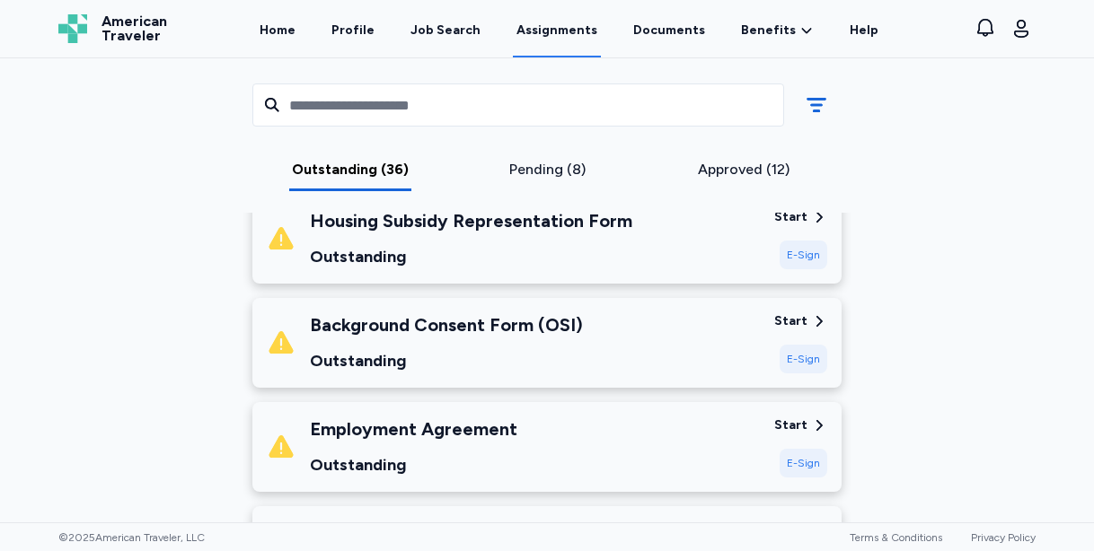
scroll to position [475, 0]
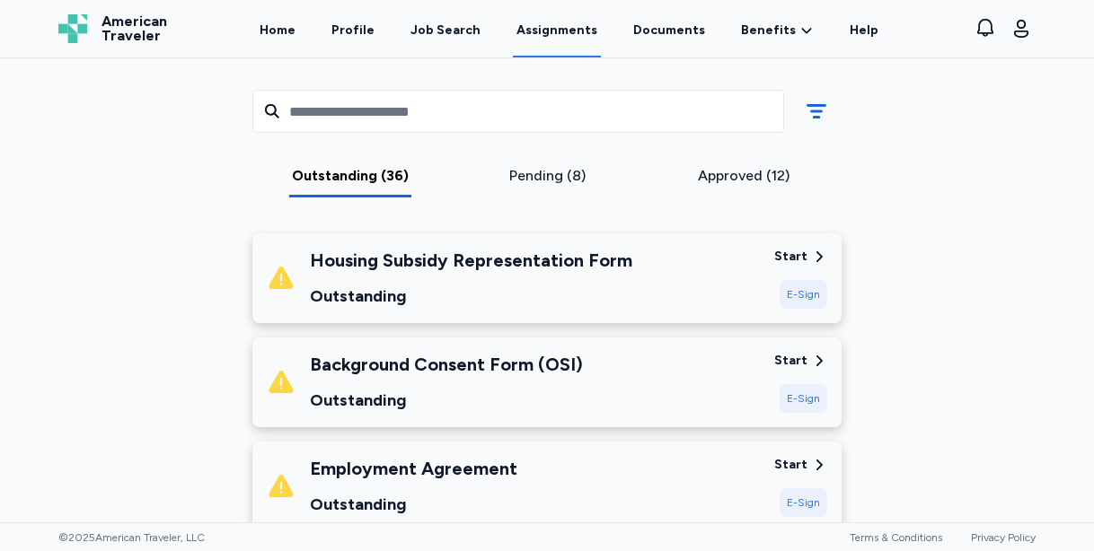
click at [757, 179] on div "Approved (12)" at bounding box center [743, 176] width 182 height 22
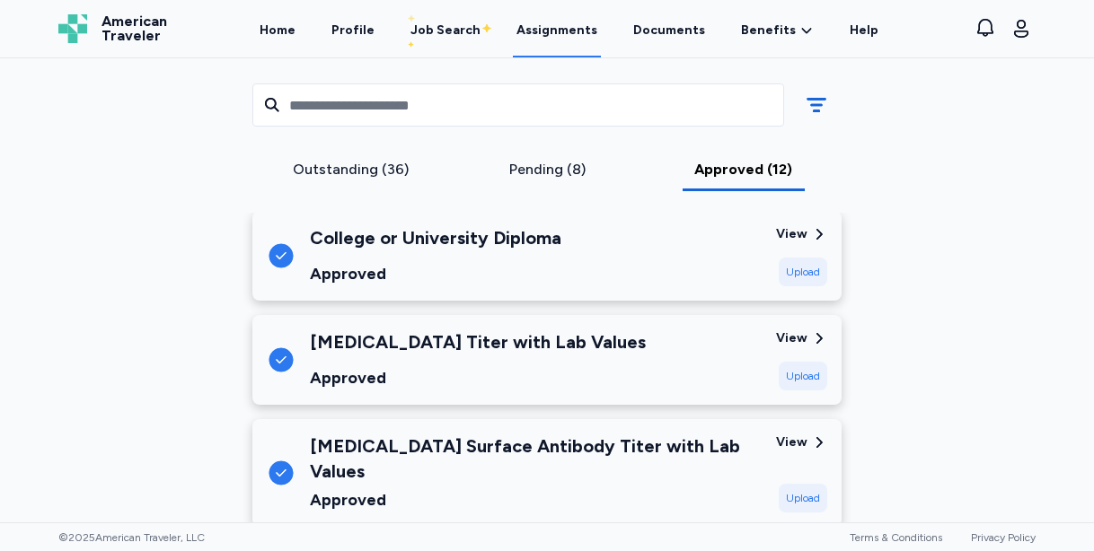
scroll to position [798, 0]
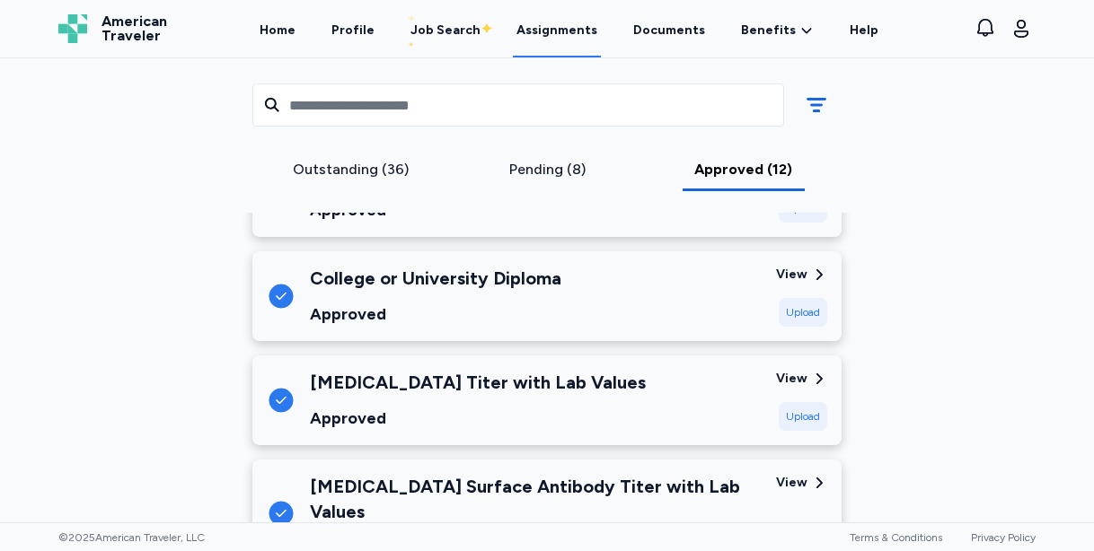
click at [362, 158] on div "Outstanding (36) Pending (8) Approved (12)" at bounding box center [547, 135] width 618 height 154
click at [357, 172] on div "Outstanding (36)" at bounding box center [351, 170] width 182 height 22
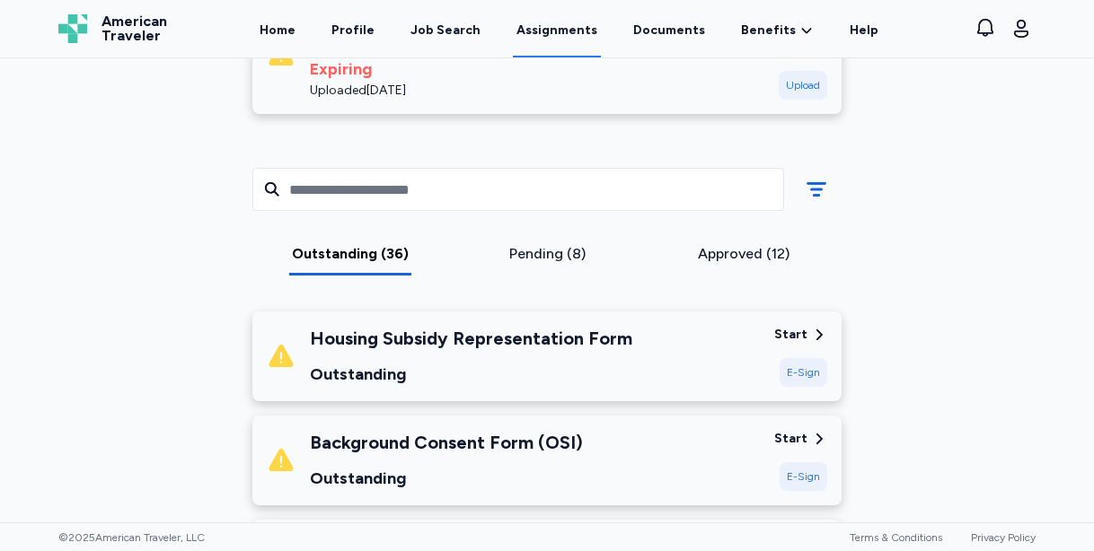
scroll to position [410, 0]
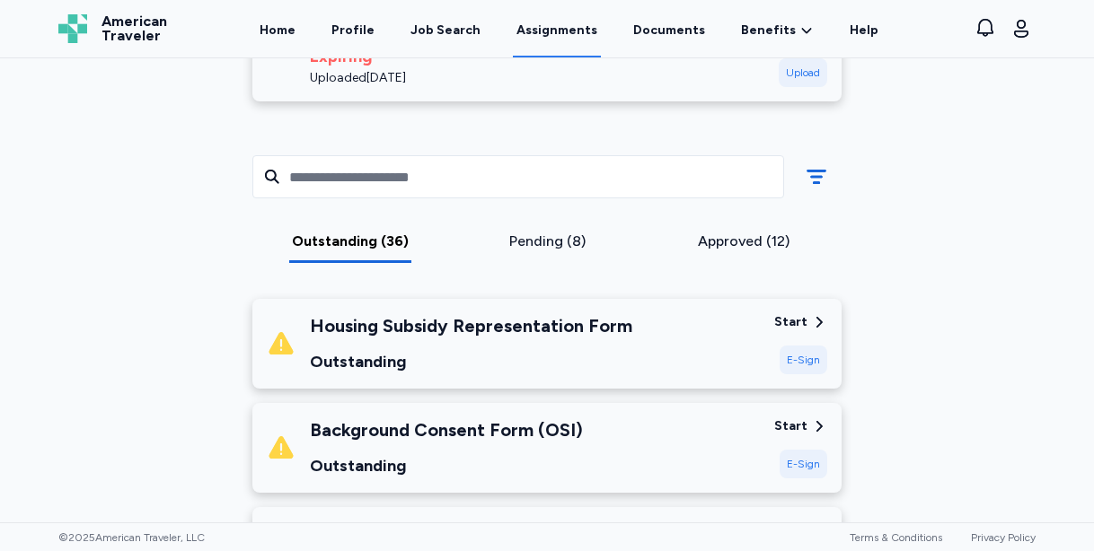
click at [410, 332] on div "Housing Subsidy Representation Form" at bounding box center [471, 325] width 322 height 25
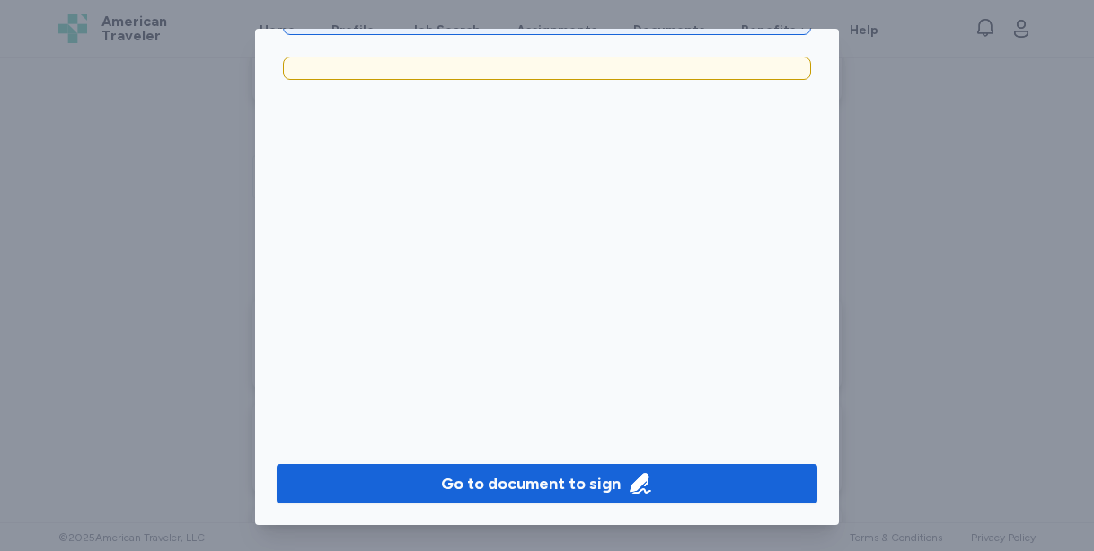
scroll to position [2, 0]
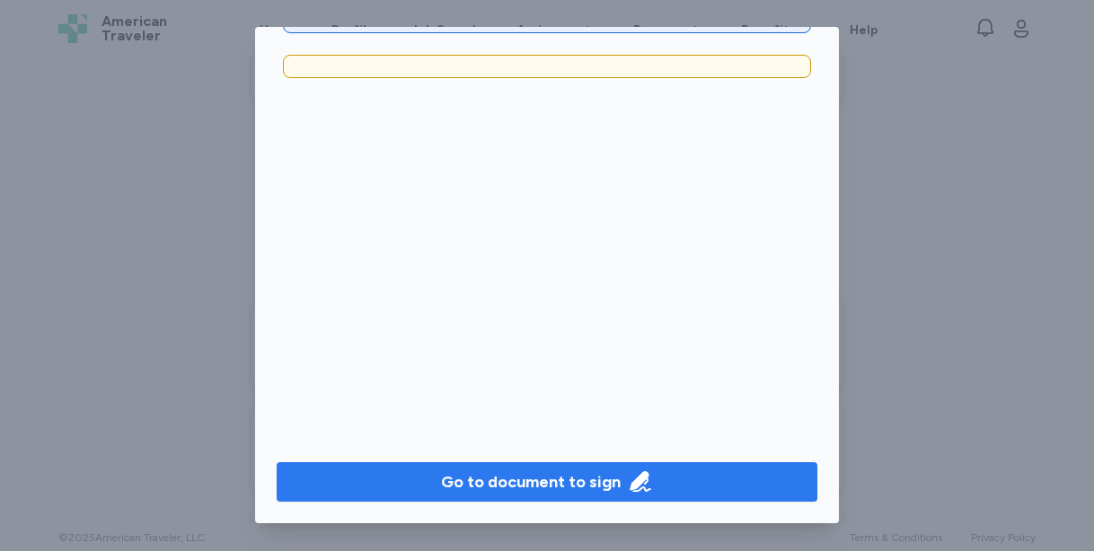
click at [438, 485] on span "Go to document to sign" at bounding box center [547, 482] width 512 height 25
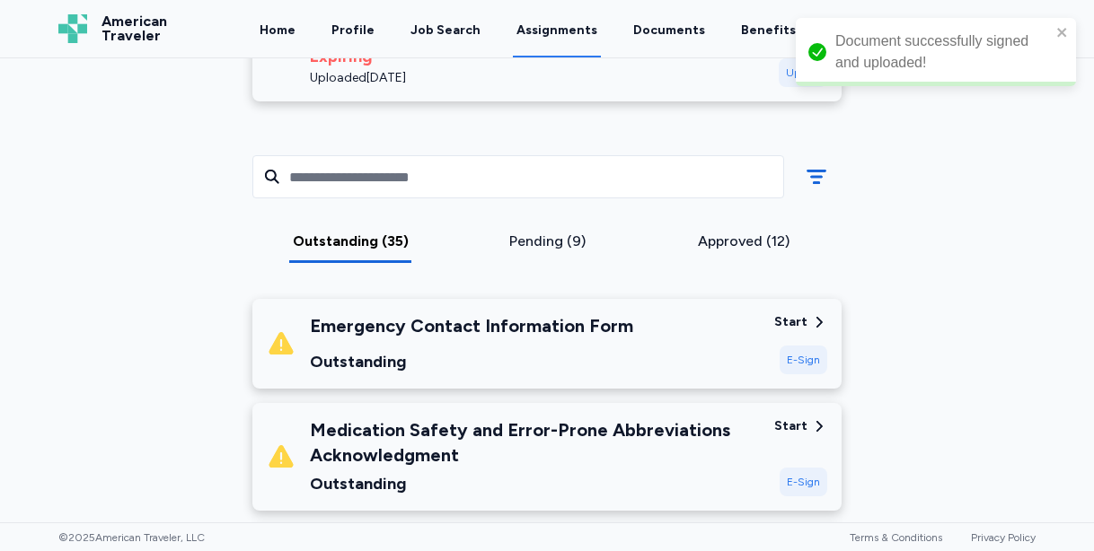
click at [701, 309] on div "Emergency Contact Information Form Outstanding Start E-Sign" at bounding box center [546, 344] width 589 height 90
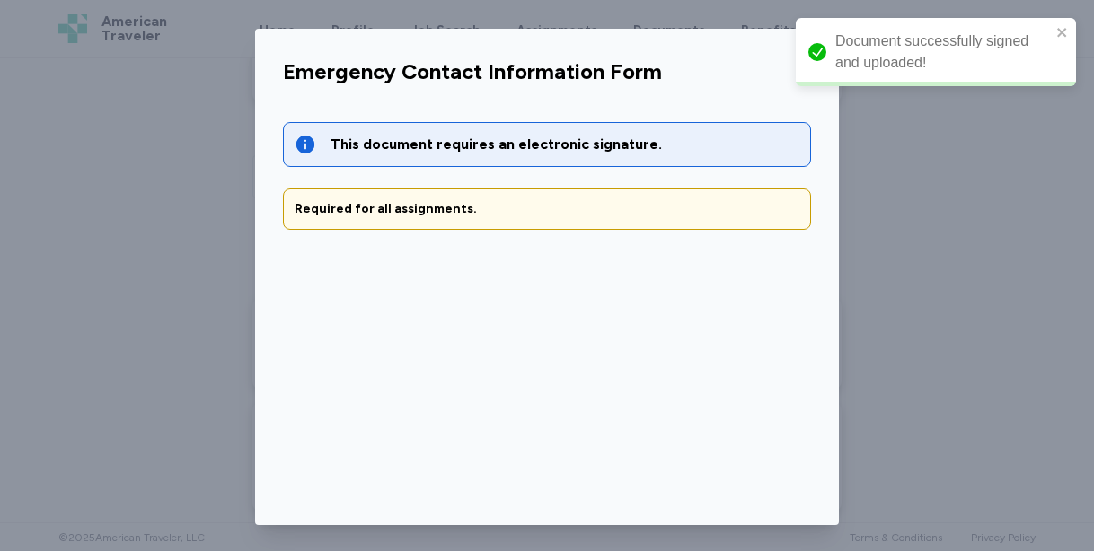
scroll to position [132, 0]
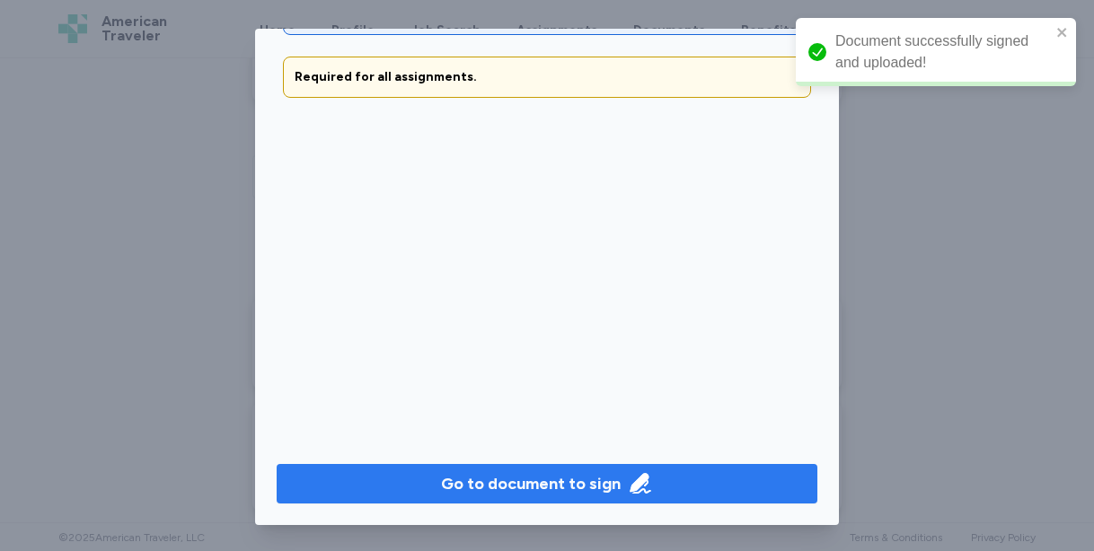
click at [574, 470] on button "Go to document to sign" at bounding box center [547, 484] width 541 height 40
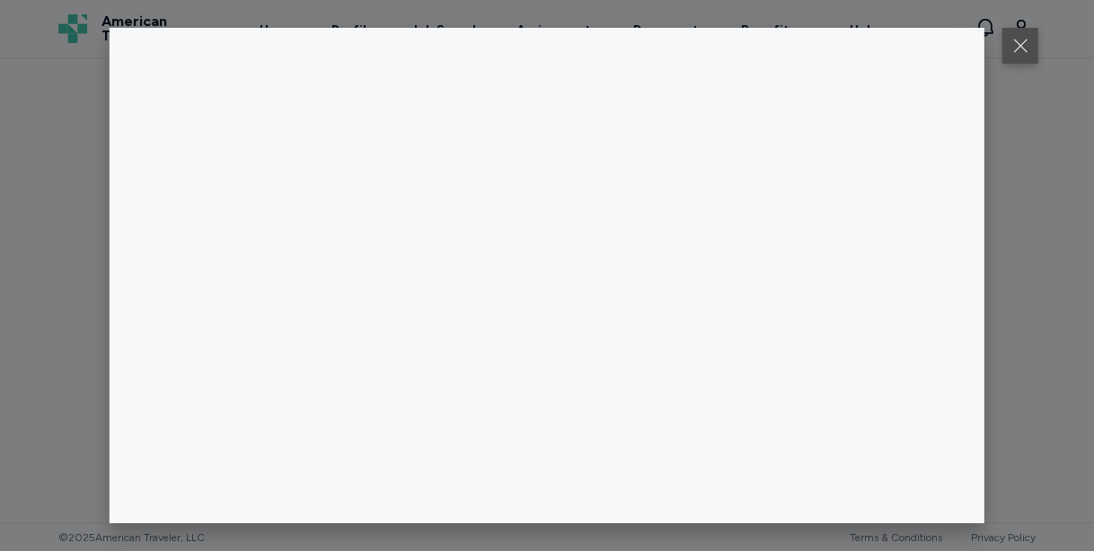
click at [1021, 46] on button at bounding box center [1020, 46] width 36 height 36
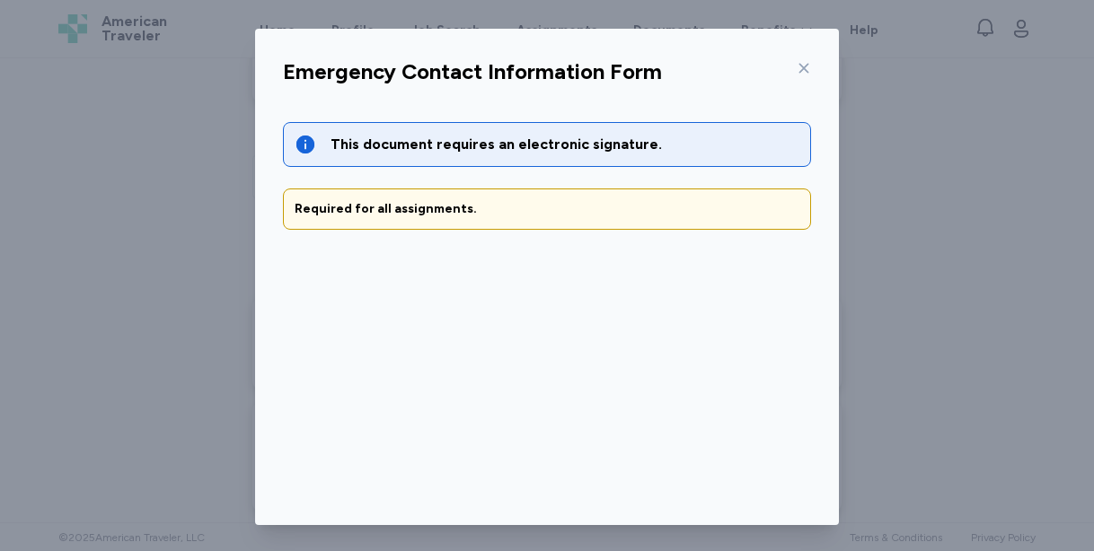
click at [802, 68] on icon at bounding box center [804, 69] width 10 height 10
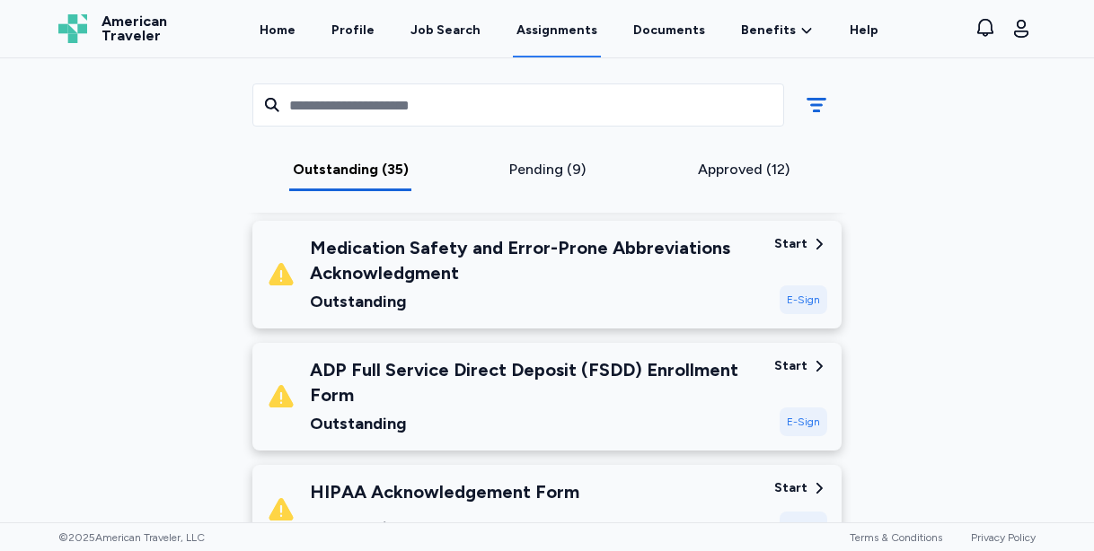
scroll to position [598, 0]
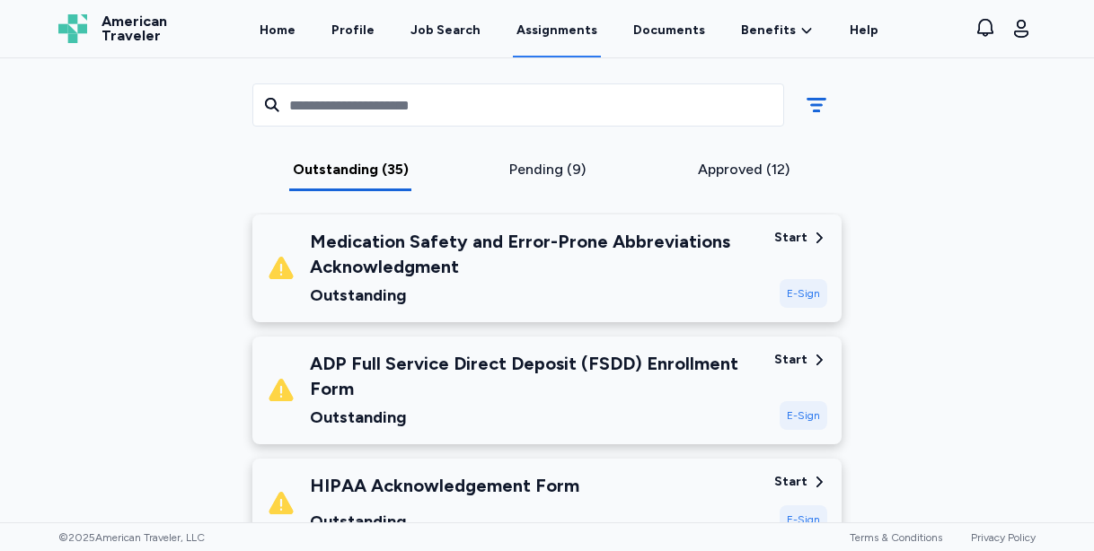
click at [708, 271] on div "Medication Safety and Error-Prone Abbreviations Acknowledgment" at bounding box center [535, 254] width 450 height 50
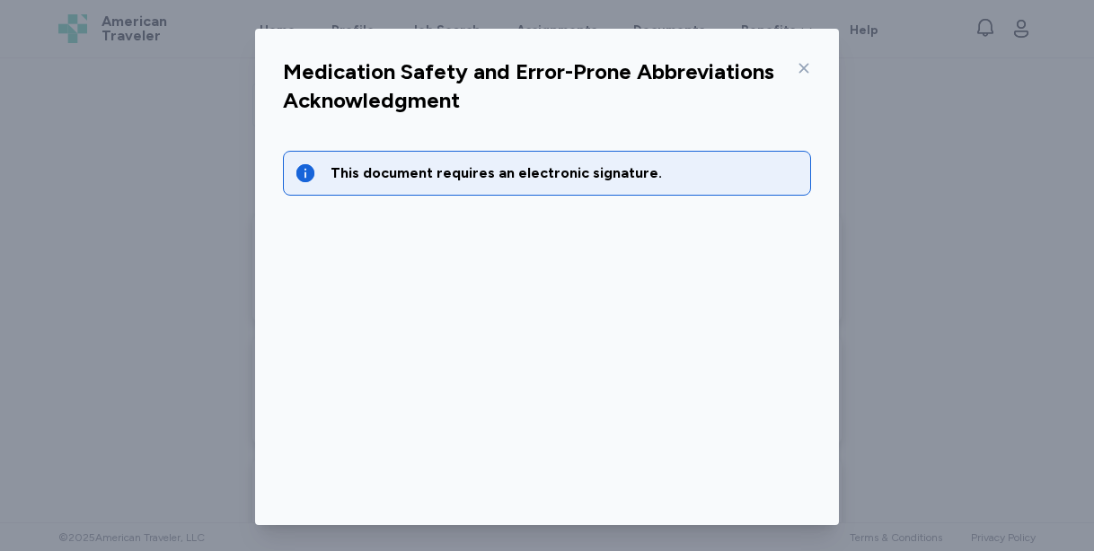
scroll to position [132, 0]
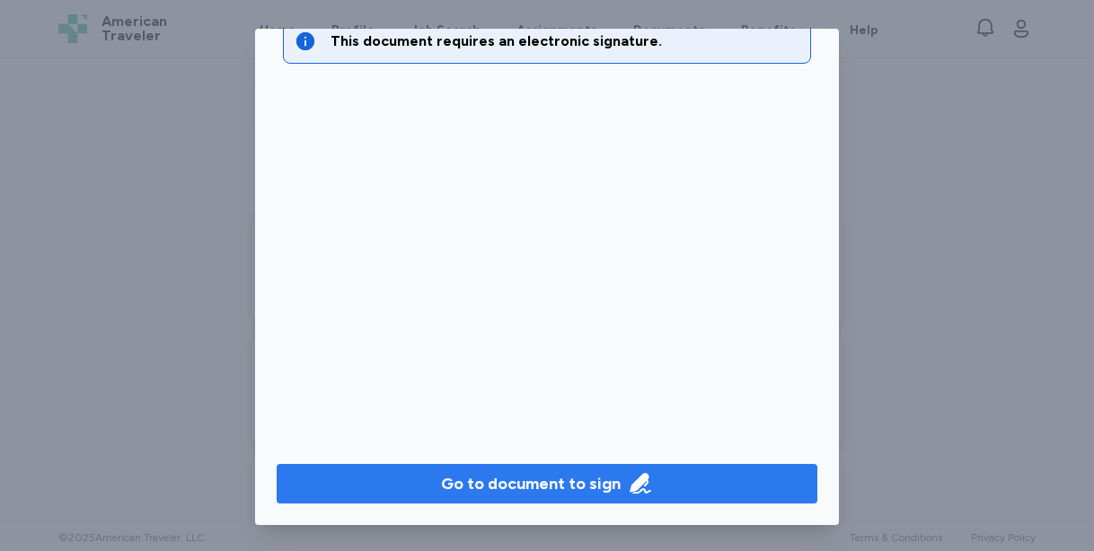
click at [609, 492] on div "Go to document to sign" at bounding box center [531, 483] width 180 height 25
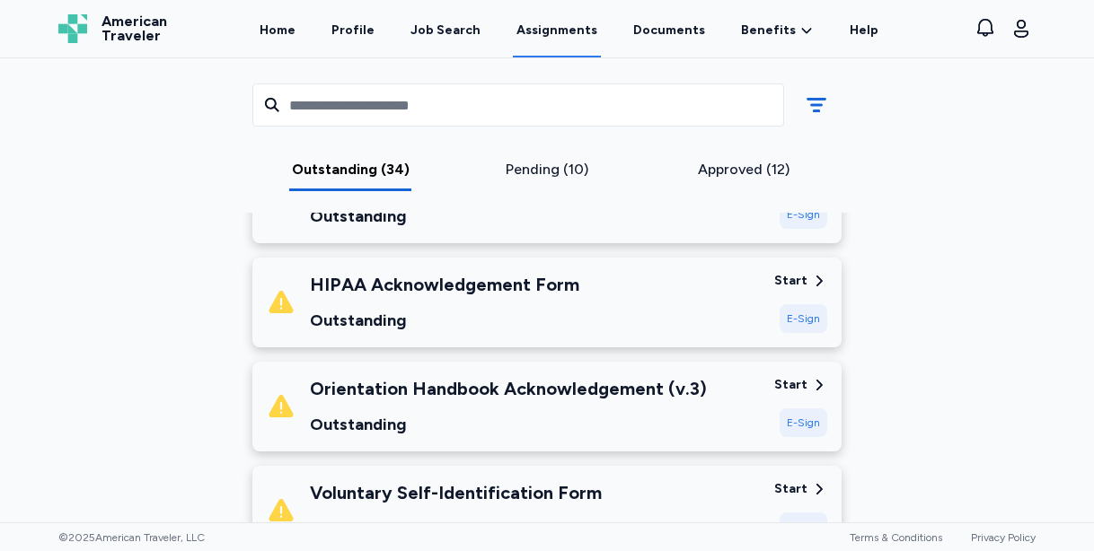
scroll to position [692, 0]
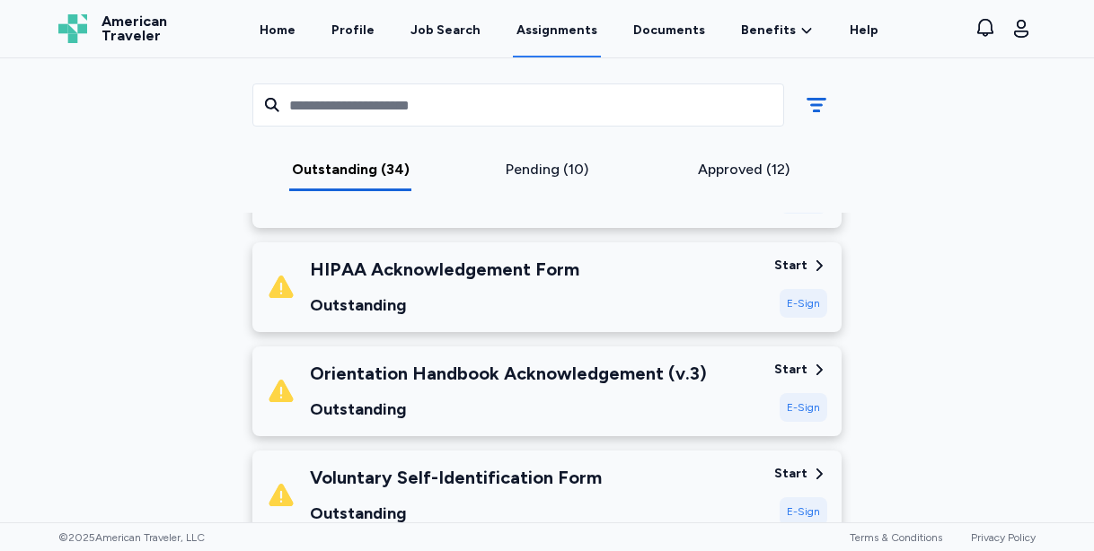
click at [679, 267] on div "HIPAA Acknowledgement Form Outstanding" at bounding box center [513, 287] width 493 height 61
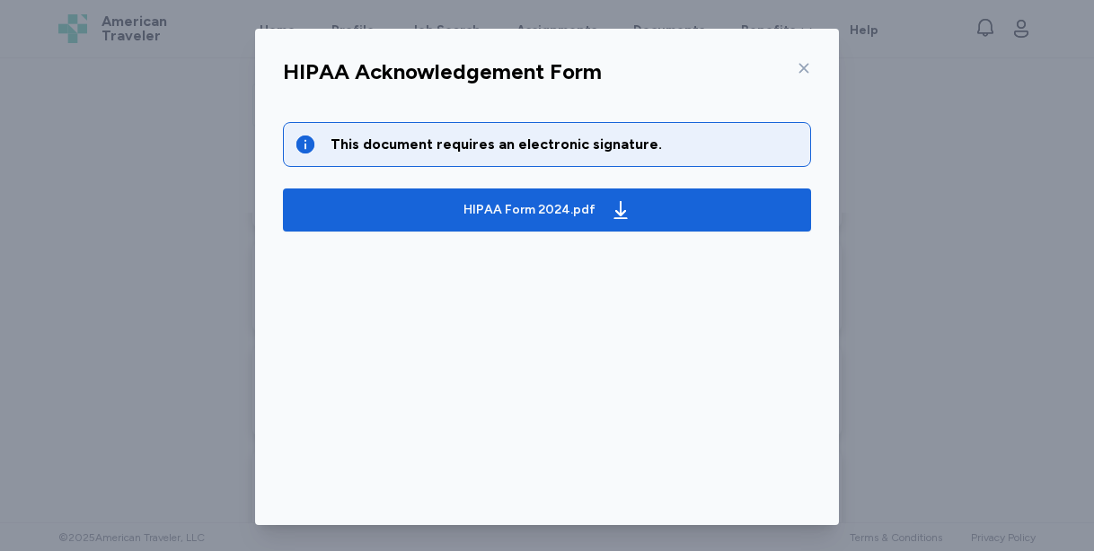
scroll to position [132, 0]
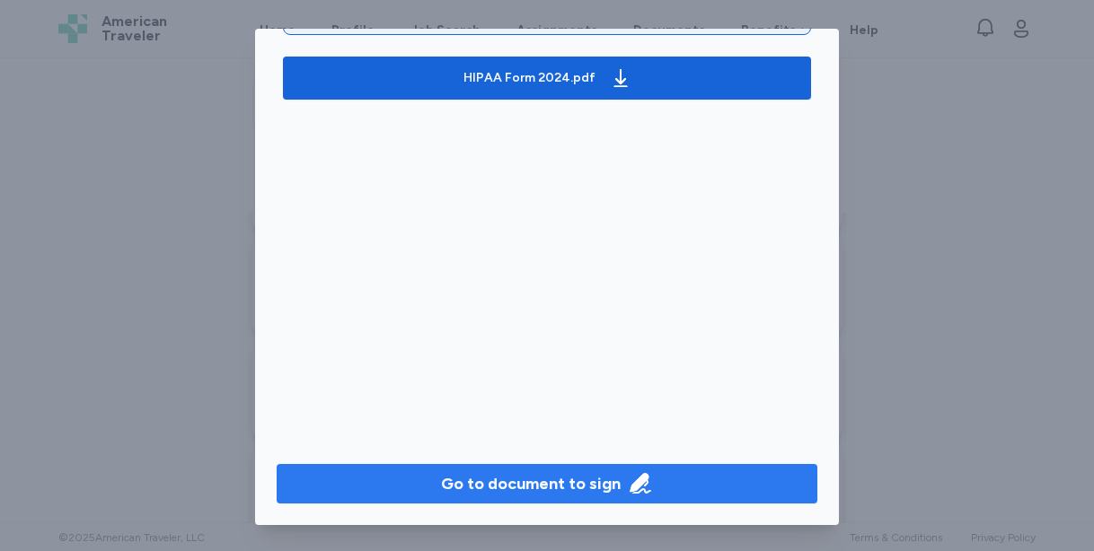
click at [554, 495] on div "Go to document to sign" at bounding box center [531, 483] width 180 height 25
